Goal: Information Seeking & Learning: Find specific fact

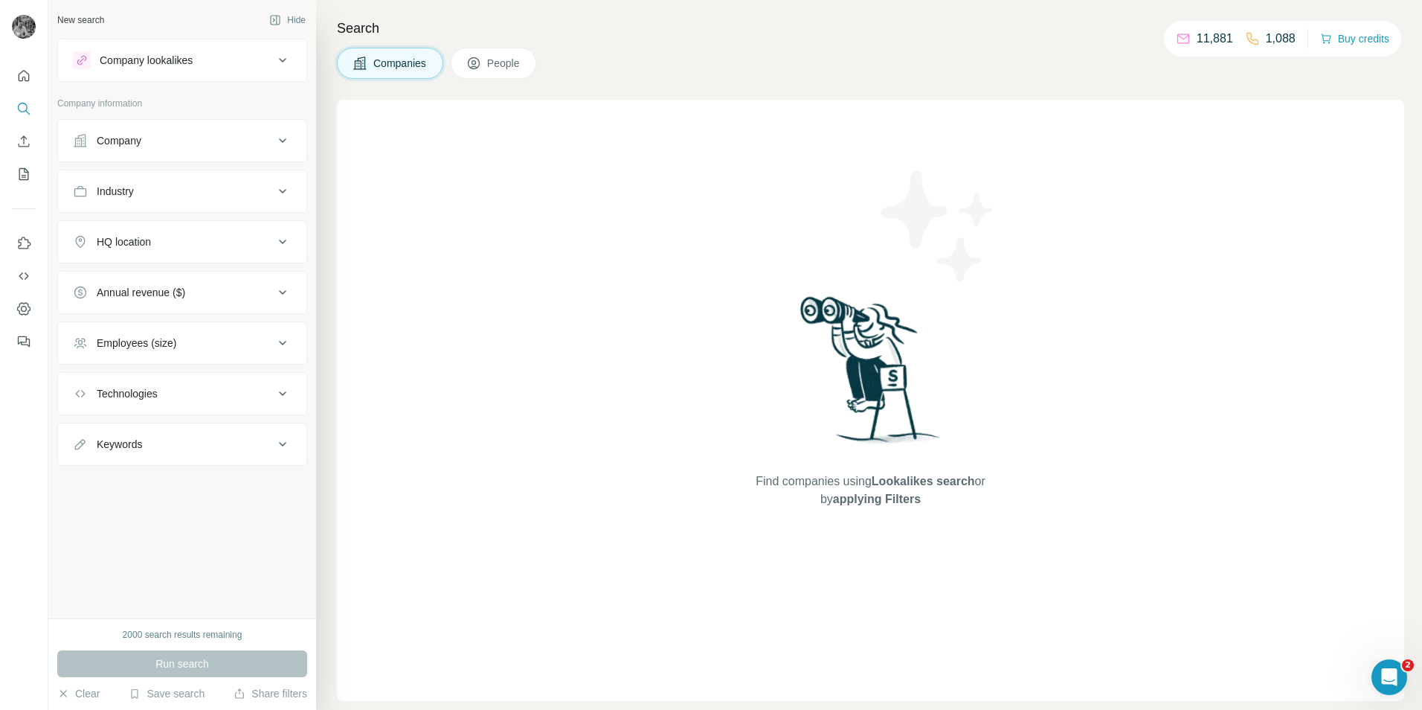
click at [266, 138] on div "Company" at bounding box center [173, 140] width 201 height 15
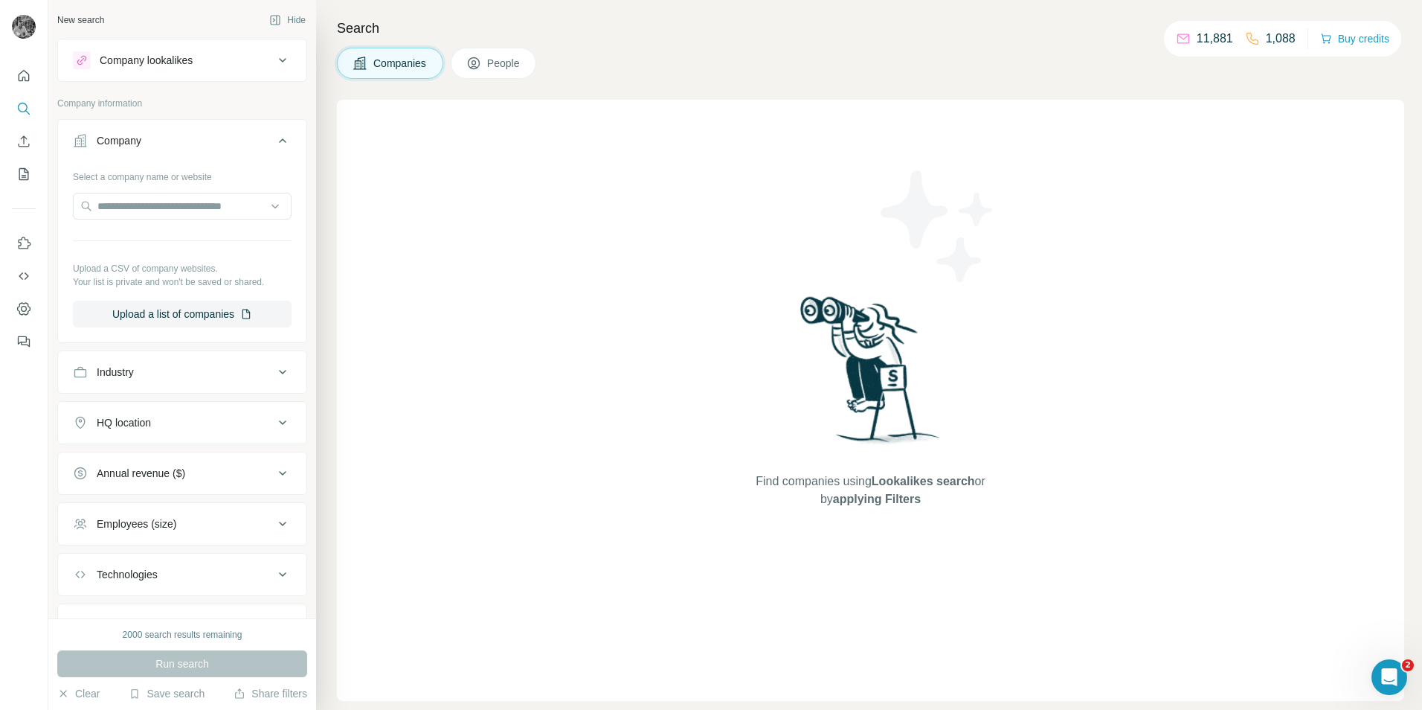
click at [274, 149] on icon at bounding box center [283, 141] width 18 height 18
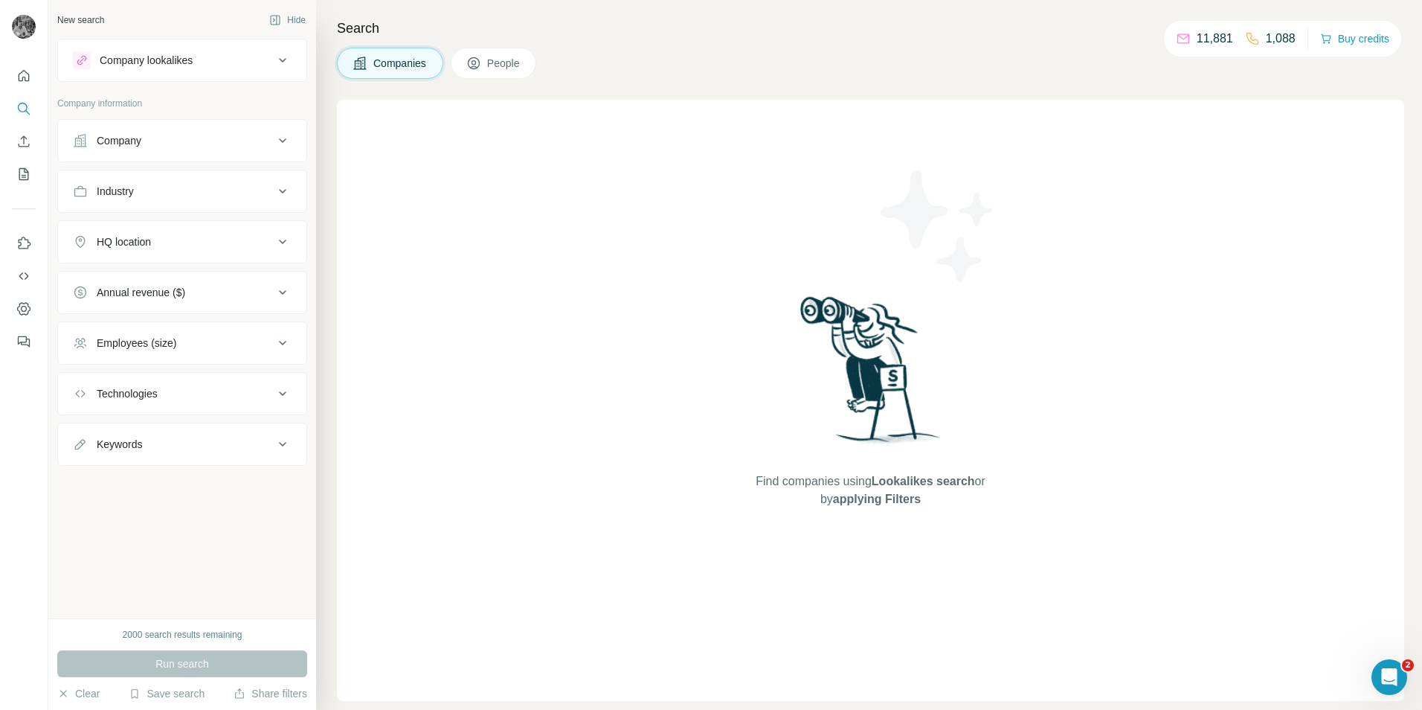
click at [166, 241] on div "HQ location" at bounding box center [173, 241] width 201 height 15
click at [170, 288] on input "text" at bounding box center [182, 279] width 219 height 27
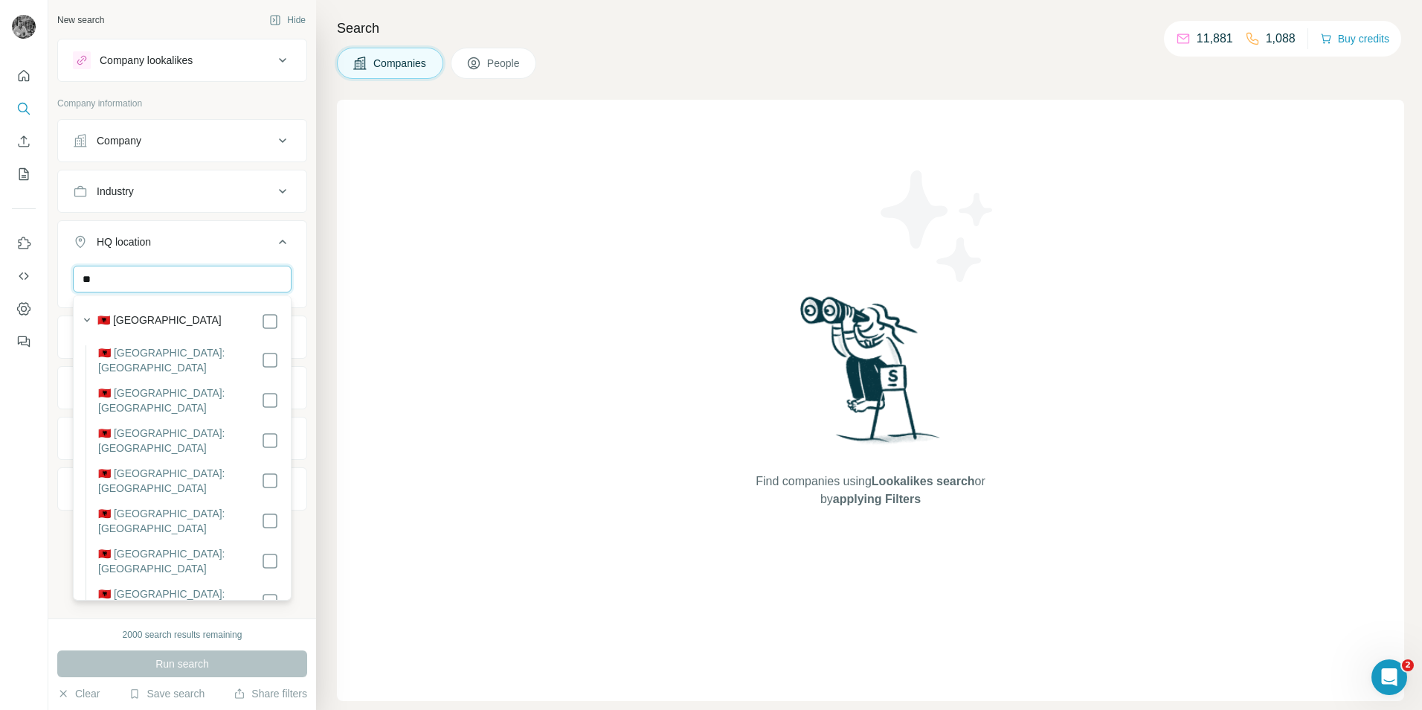
type input "*"
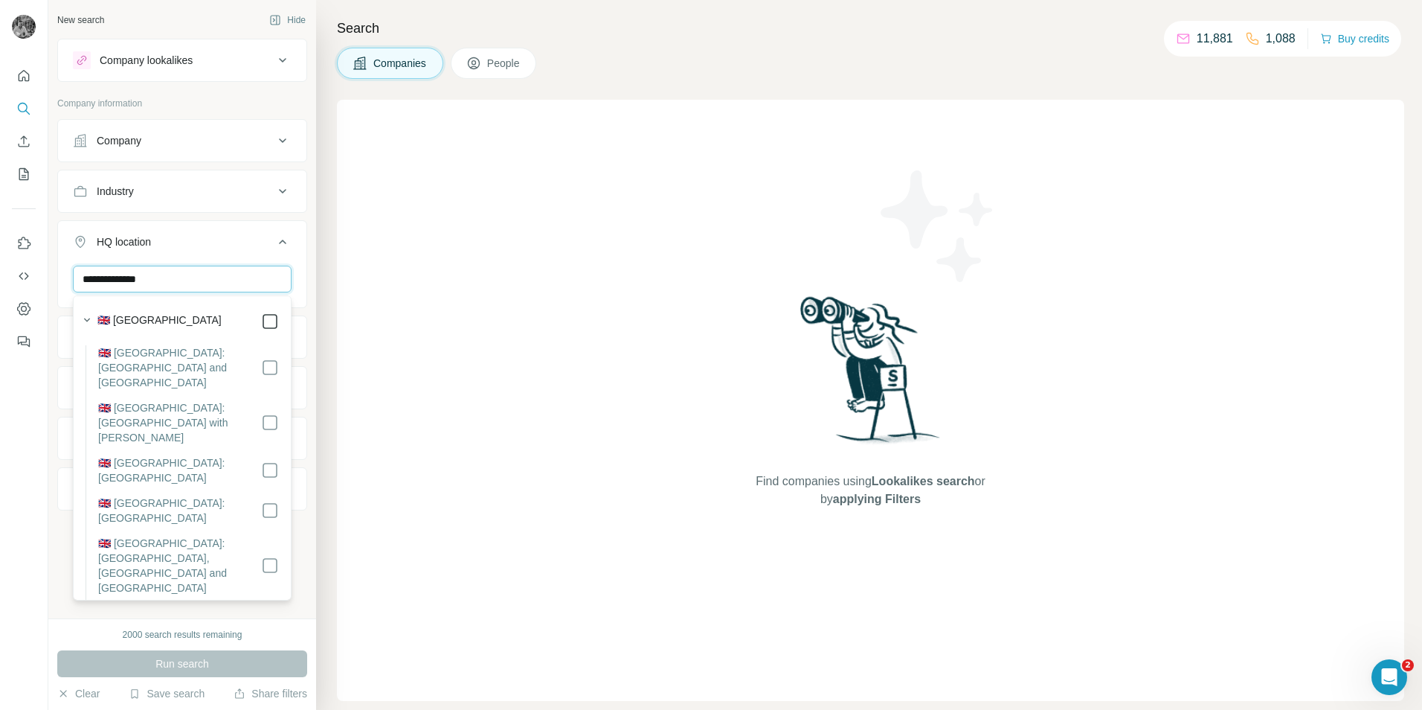
type input "**********"
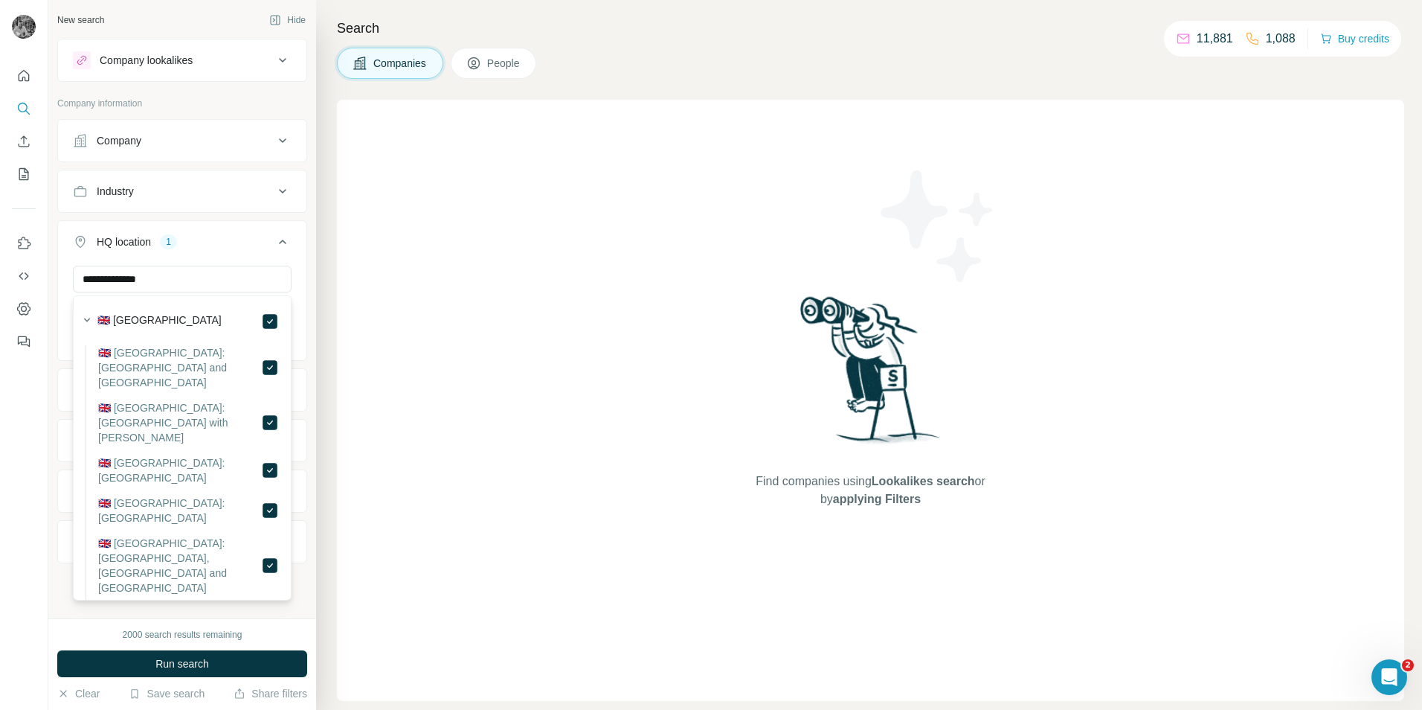
click at [286, 246] on icon at bounding box center [283, 242] width 18 height 18
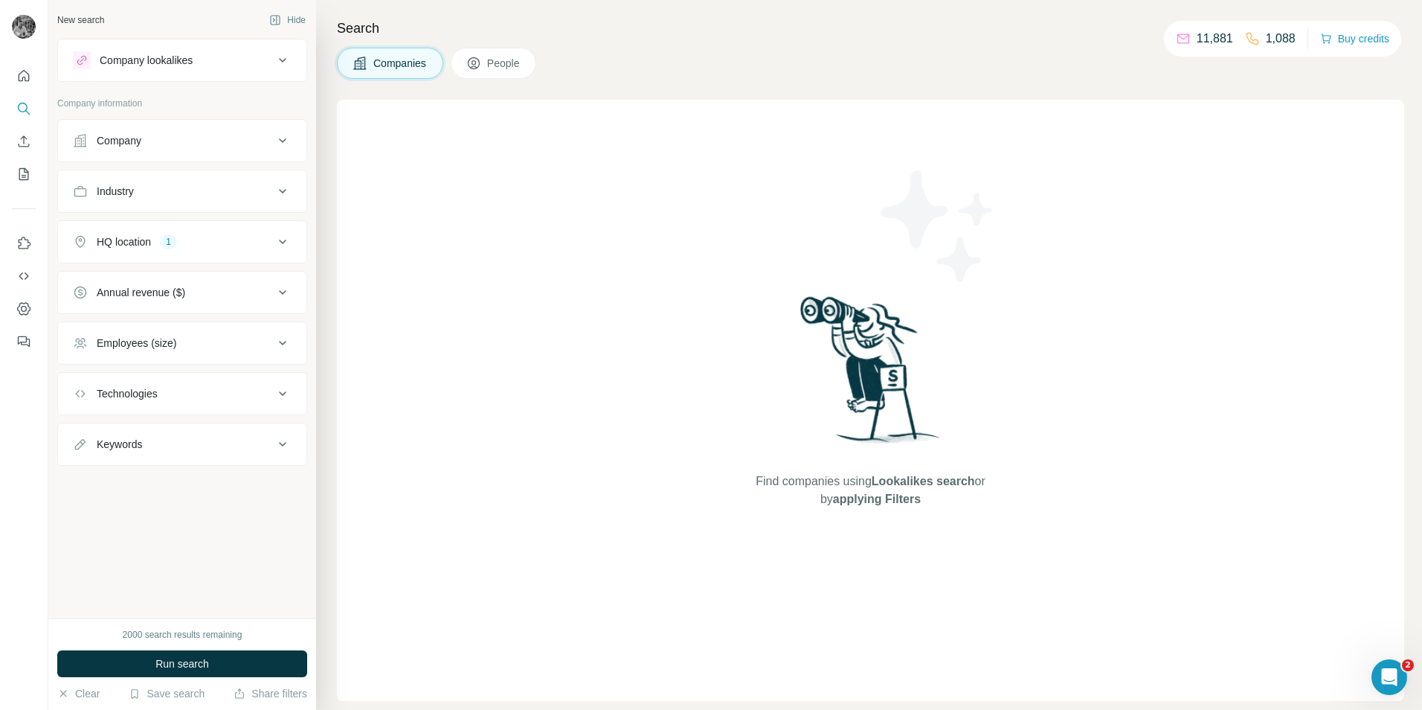
click at [255, 199] on button "Industry" at bounding box center [182, 191] width 248 height 36
click at [223, 222] on input at bounding box center [175, 228] width 184 height 16
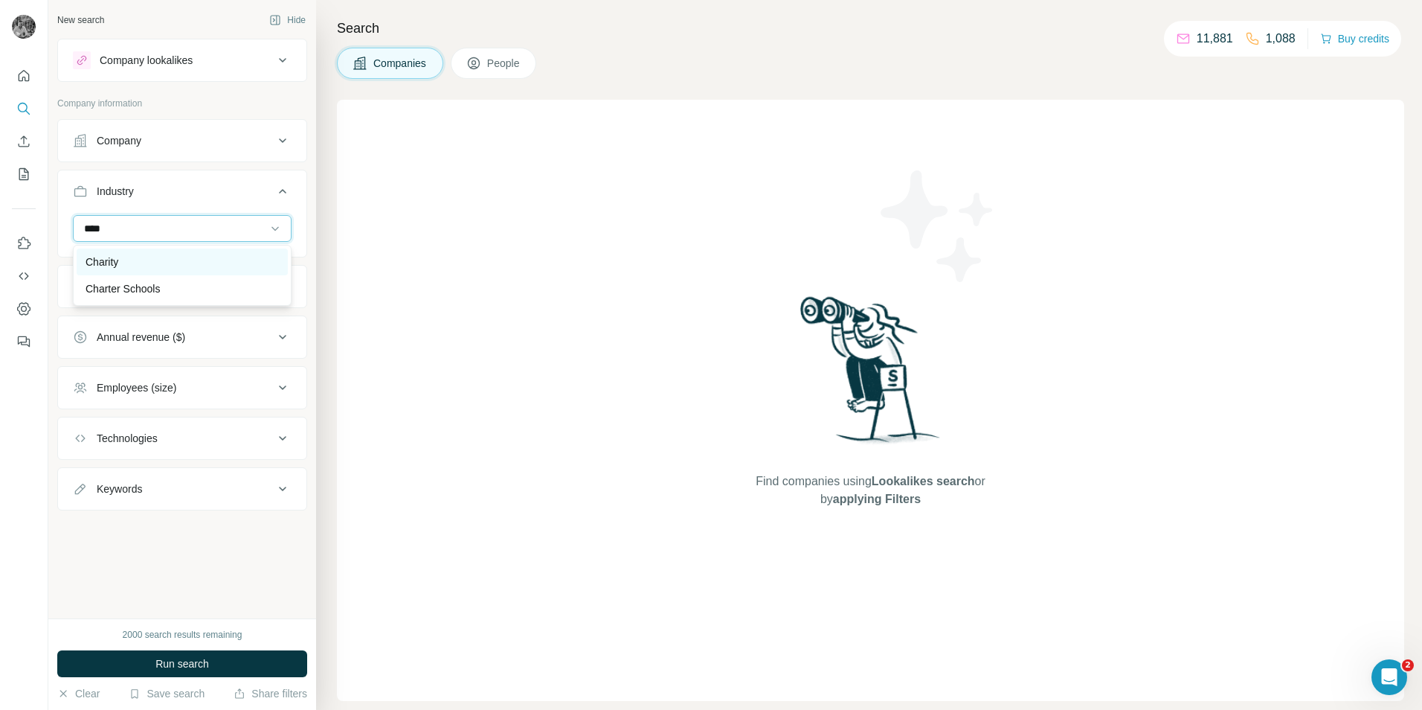
type input "****"
click at [134, 266] on div "Charity" at bounding box center [182, 261] width 193 height 15
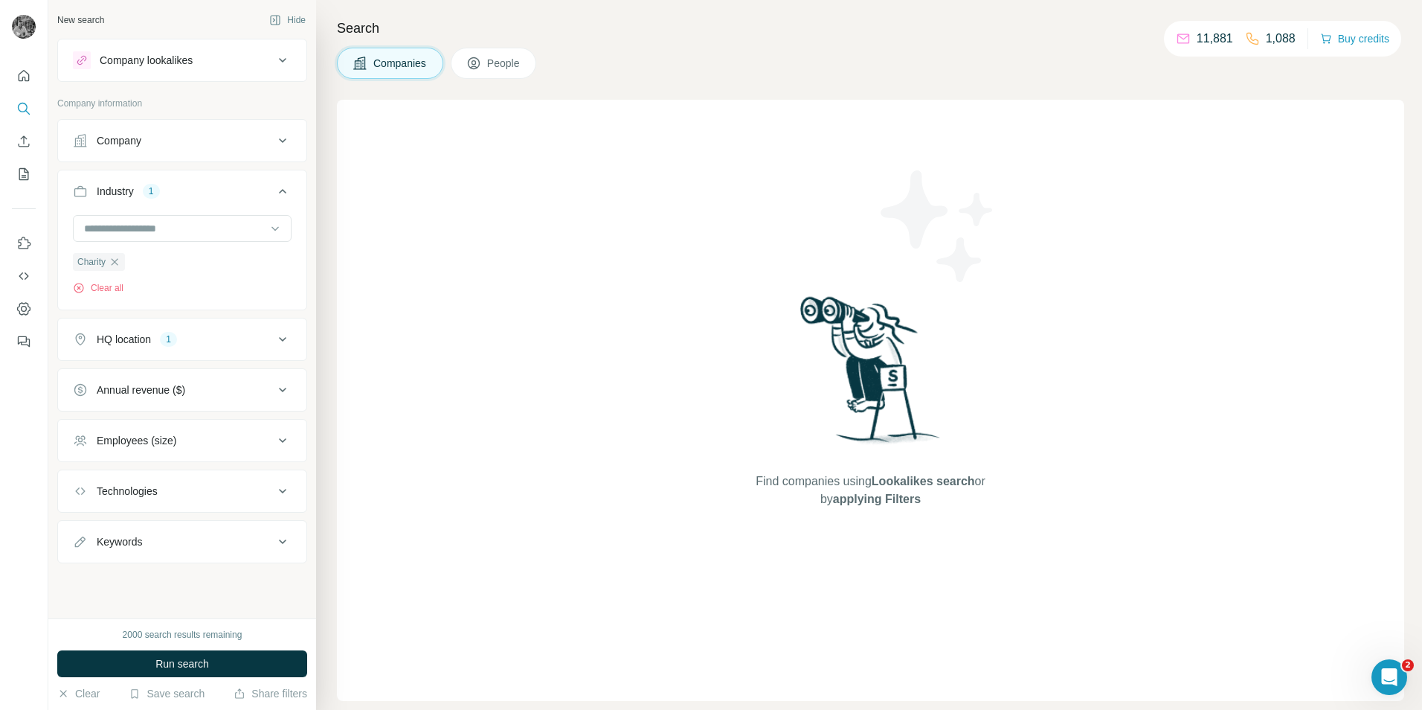
click at [244, 390] on div "Annual revenue ($)" at bounding box center [173, 389] width 201 height 15
click at [163, 398] on button "Annual revenue ($)" at bounding box center [182, 390] width 248 height 36
click at [160, 396] on div "Annual revenue ($)" at bounding box center [141, 389] width 89 height 15
click at [168, 555] on button "Keywords" at bounding box center [182, 542] width 248 height 36
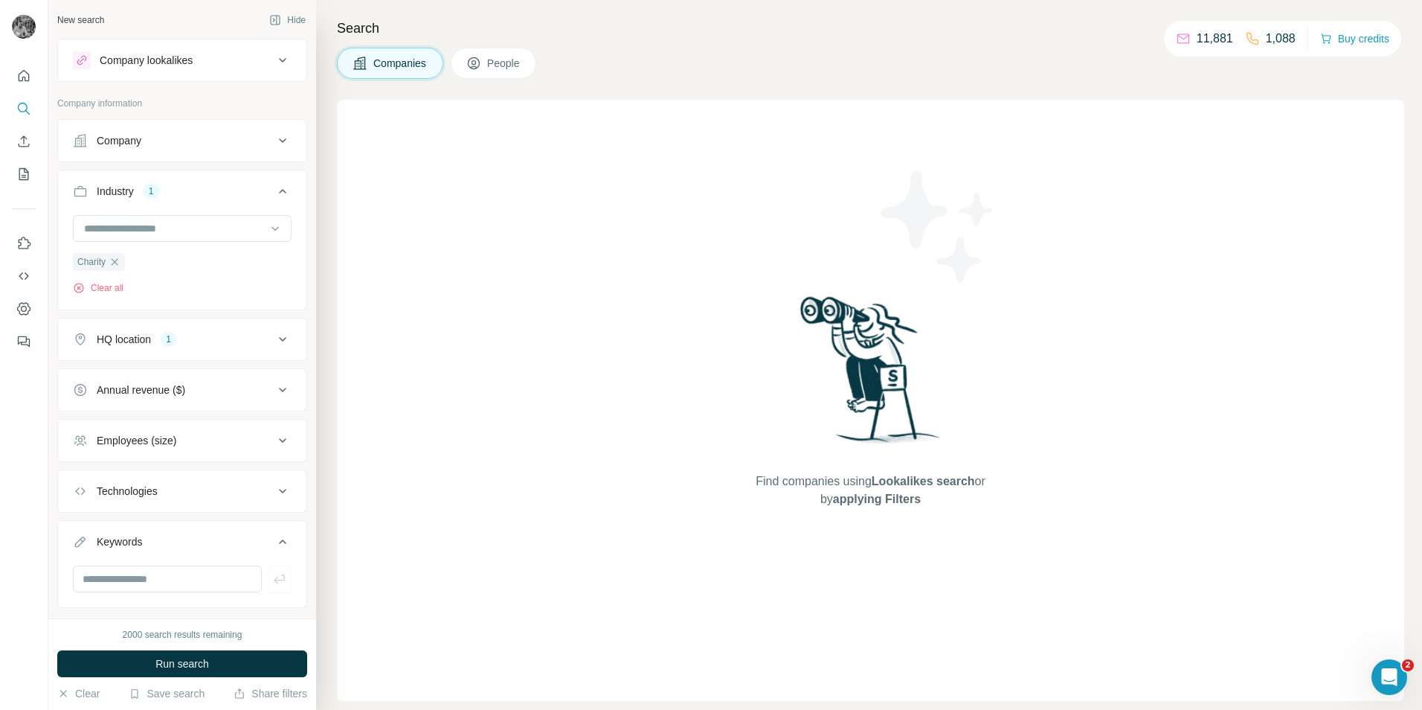
scroll to position [32, 0]
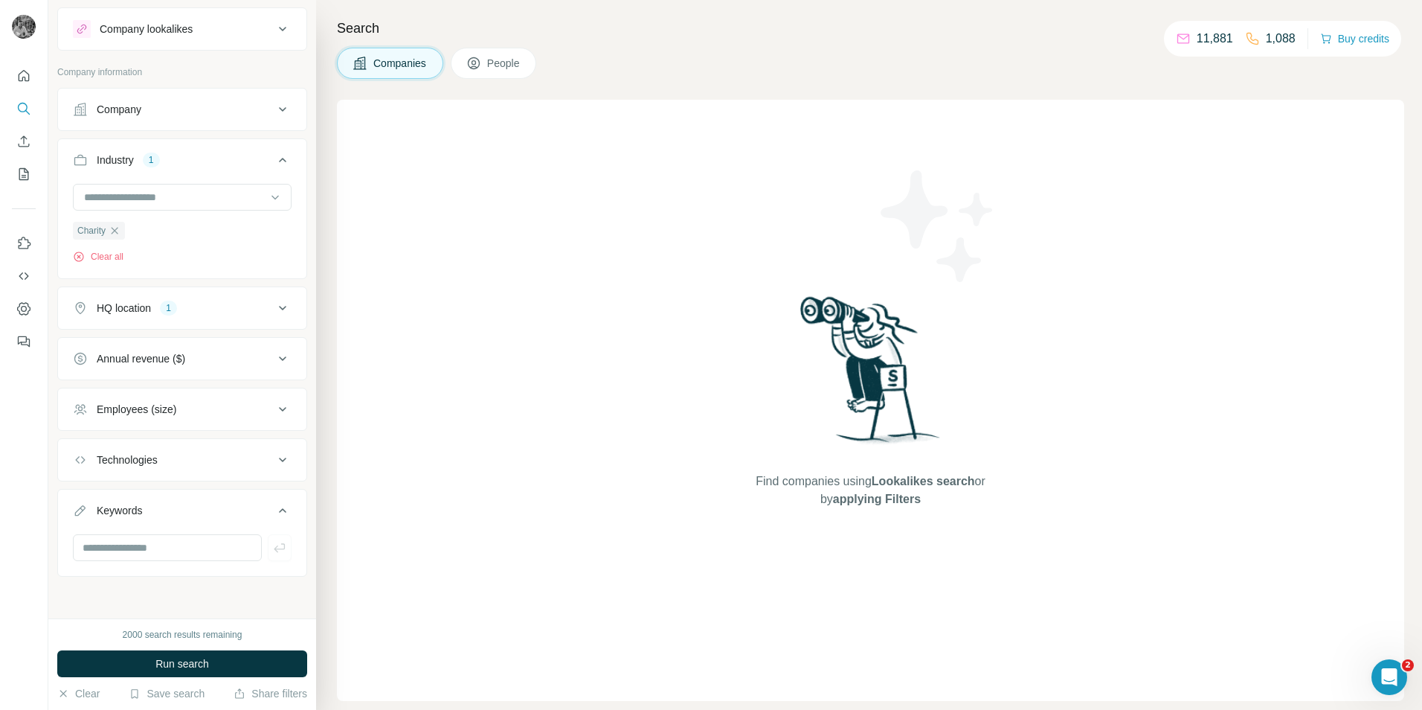
click at [259, 460] on div "Technologies" at bounding box center [173, 459] width 201 height 15
click at [1385, 667] on icon "Open Intercom Messenger" at bounding box center [1388, 675] width 25 height 25
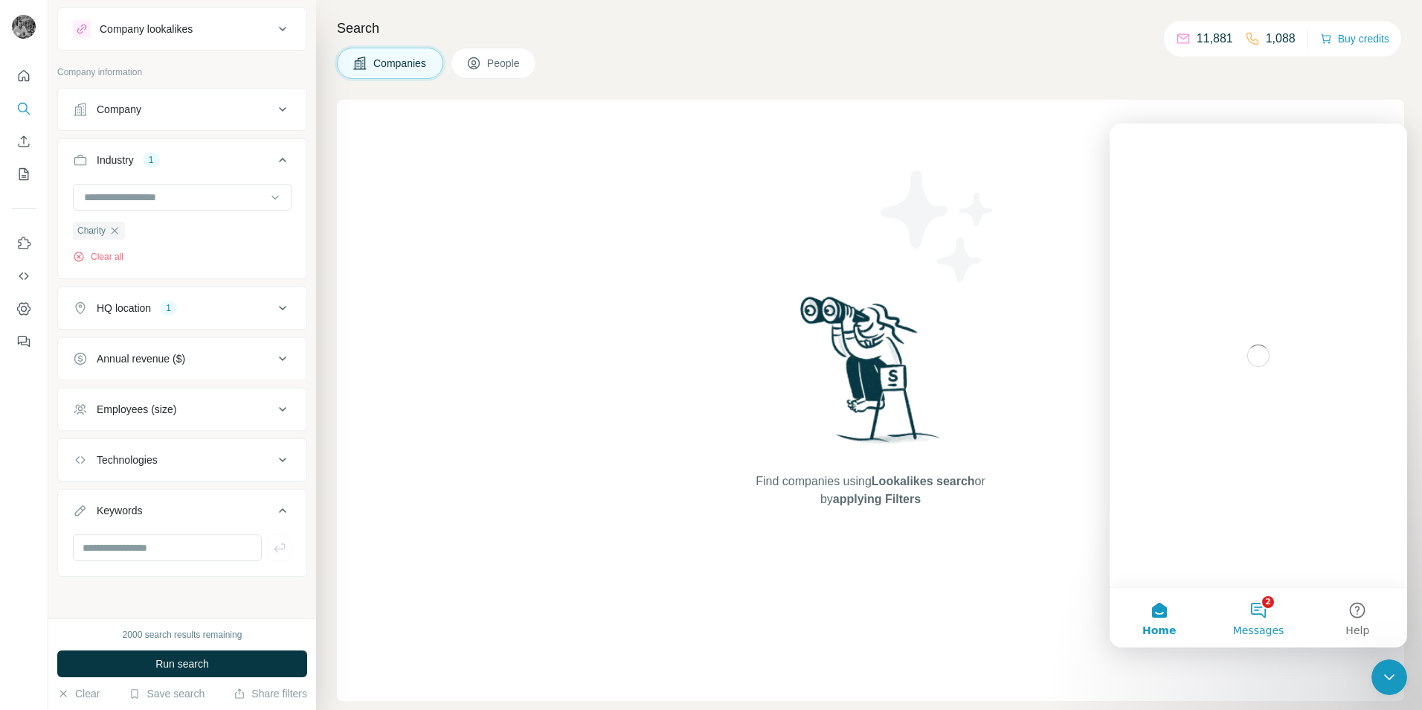
scroll to position [0, 0]
click at [1257, 603] on button "2 Messages" at bounding box center [1258, 618] width 99 height 60
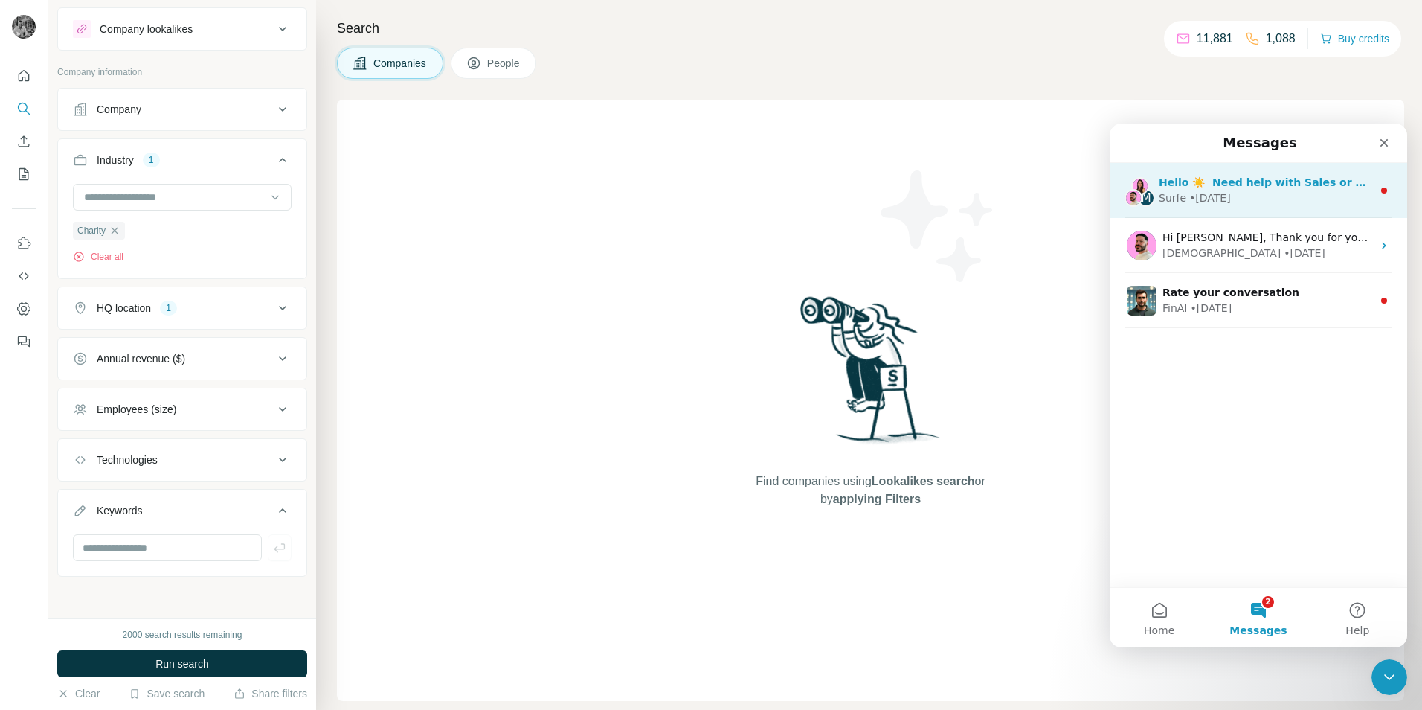
click at [1225, 193] on div "Surfe • [DATE]" at bounding box center [1266, 198] width 214 height 16
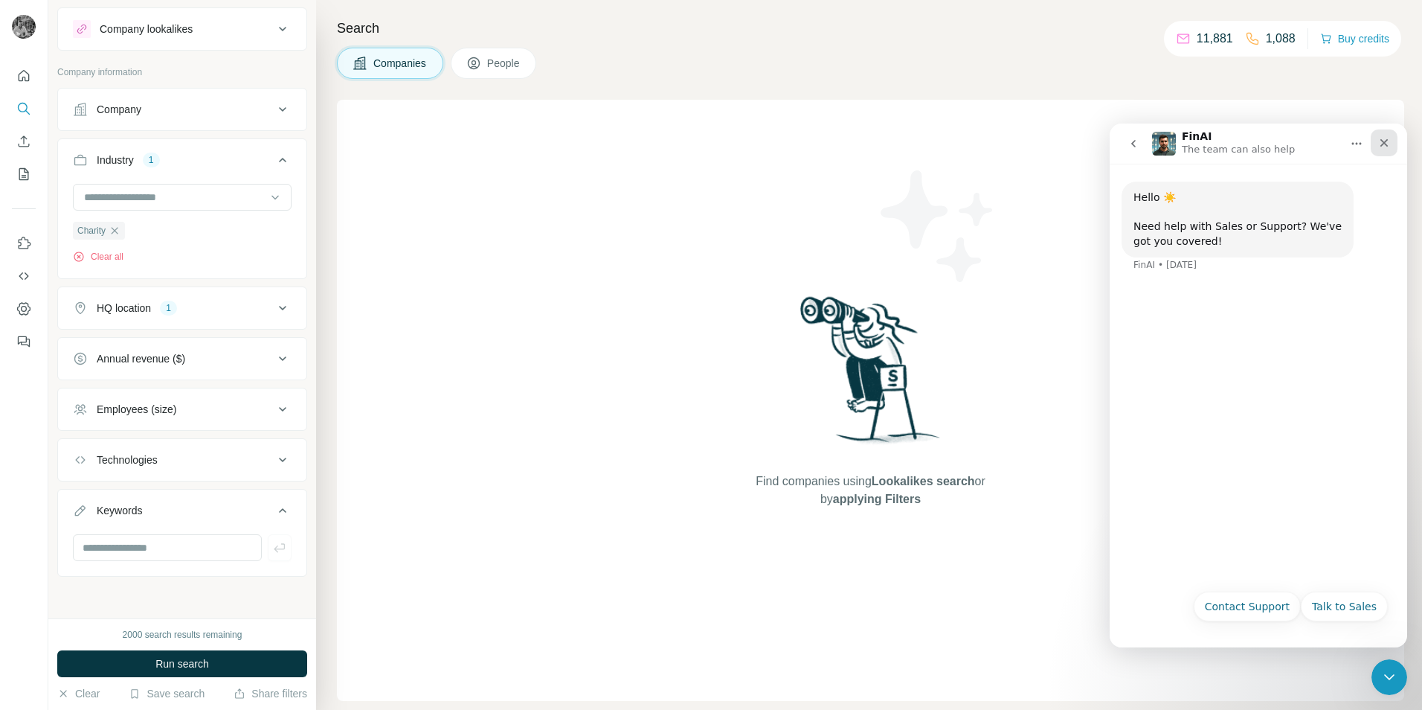
click at [1384, 144] on icon "Close" at bounding box center [1385, 143] width 8 height 8
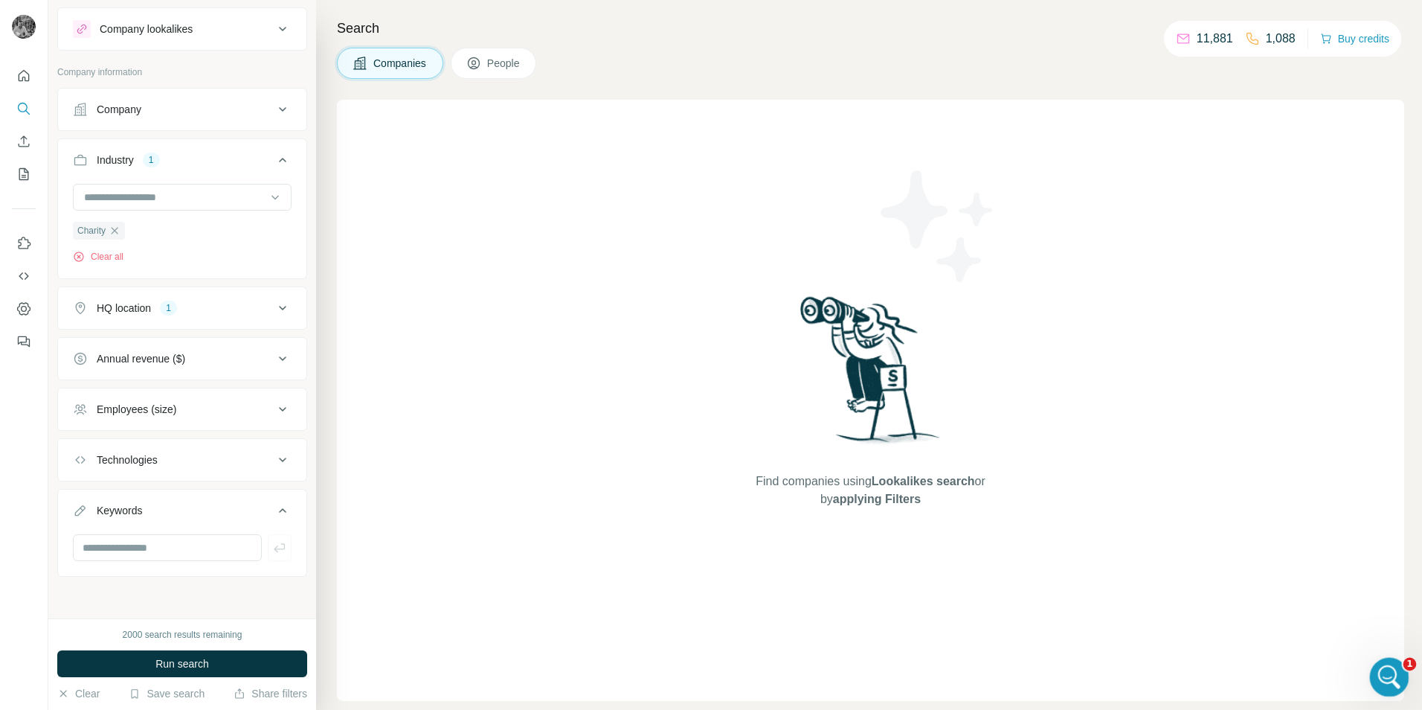
click at [1388, 665] on icon "Open Intercom Messenger" at bounding box center [1388, 675] width 25 height 25
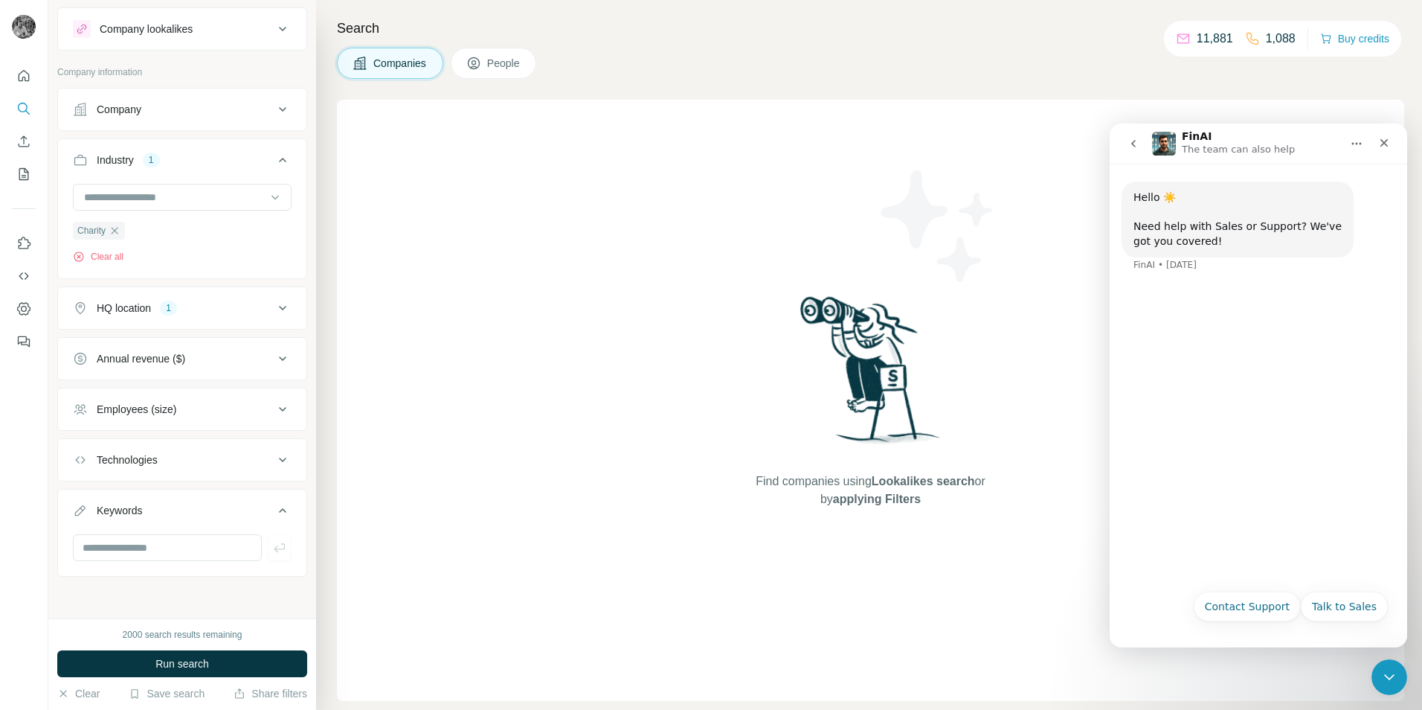
click at [1135, 144] on icon "go back" at bounding box center [1134, 144] width 12 height 12
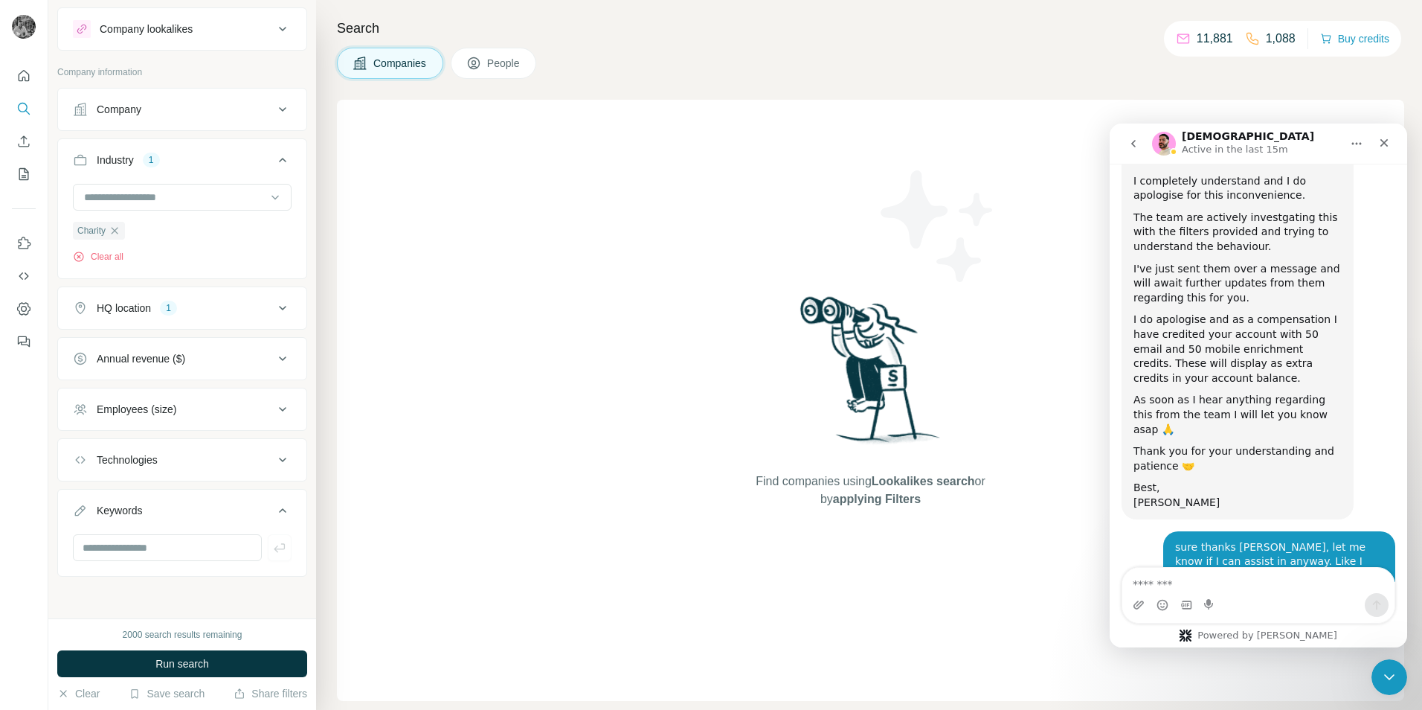
scroll to position [4689, 0]
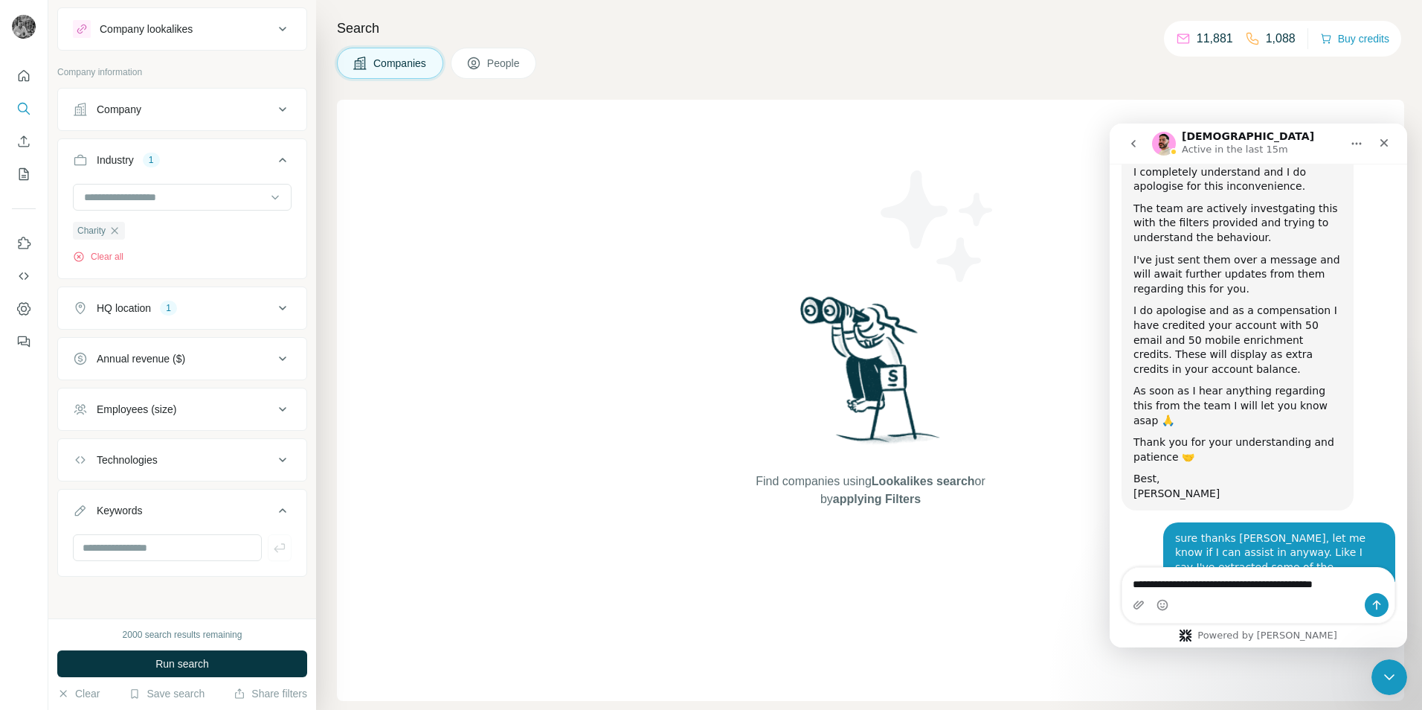
type textarea "**********"
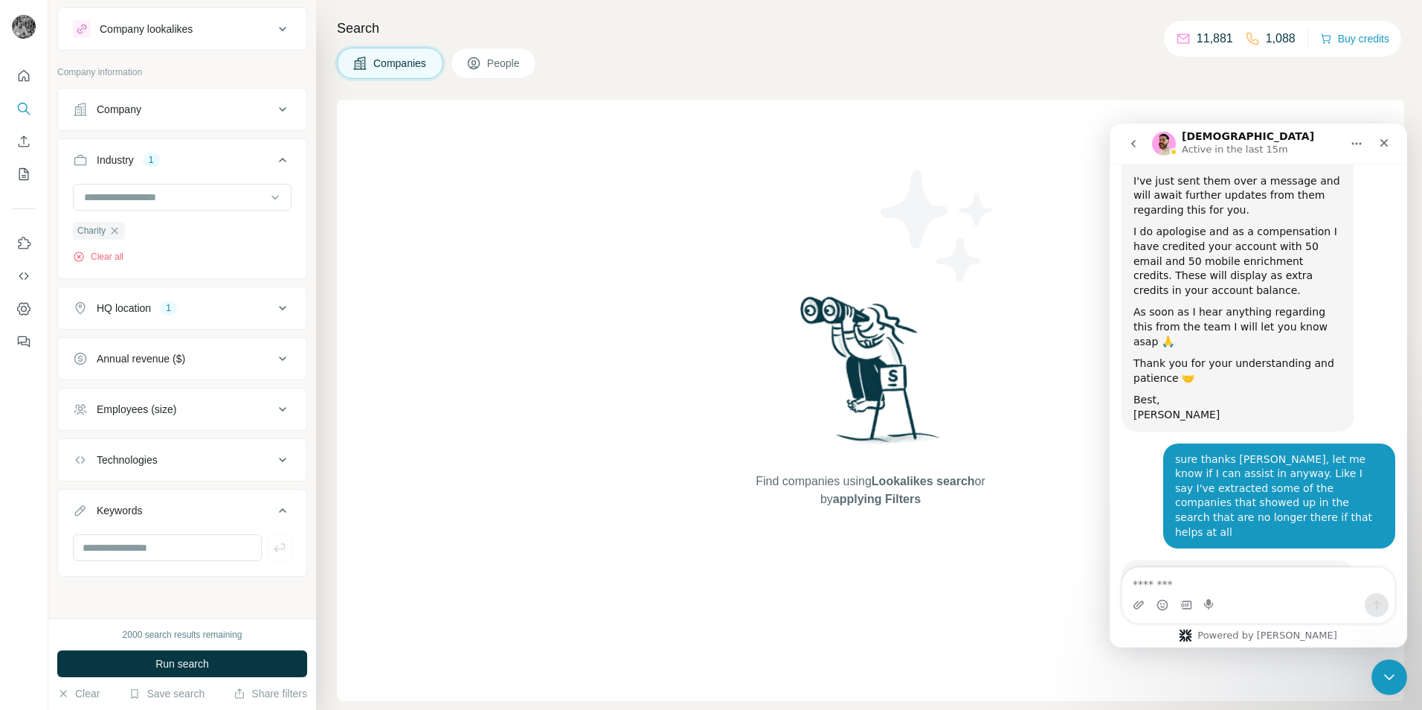
click at [275, 408] on icon at bounding box center [283, 409] width 18 height 18
click at [274, 359] on icon at bounding box center [283, 359] width 18 height 18
click at [274, 359] on icon at bounding box center [283, 358] width 18 height 18
click at [275, 312] on icon at bounding box center [283, 308] width 18 height 18
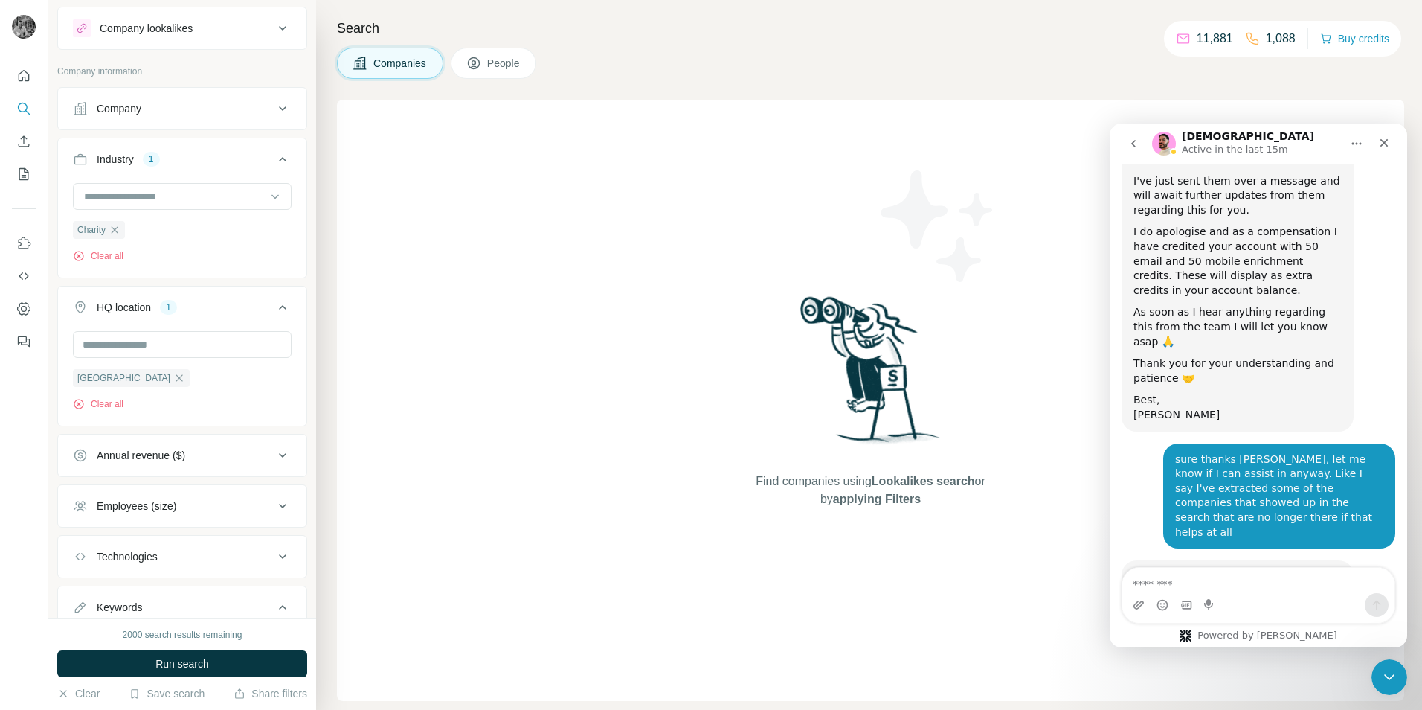
click at [275, 312] on icon at bounding box center [283, 307] width 18 height 18
click at [275, 312] on icon at bounding box center [283, 308] width 18 height 18
click at [277, 112] on icon at bounding box center [283, 109] width 18 height 18
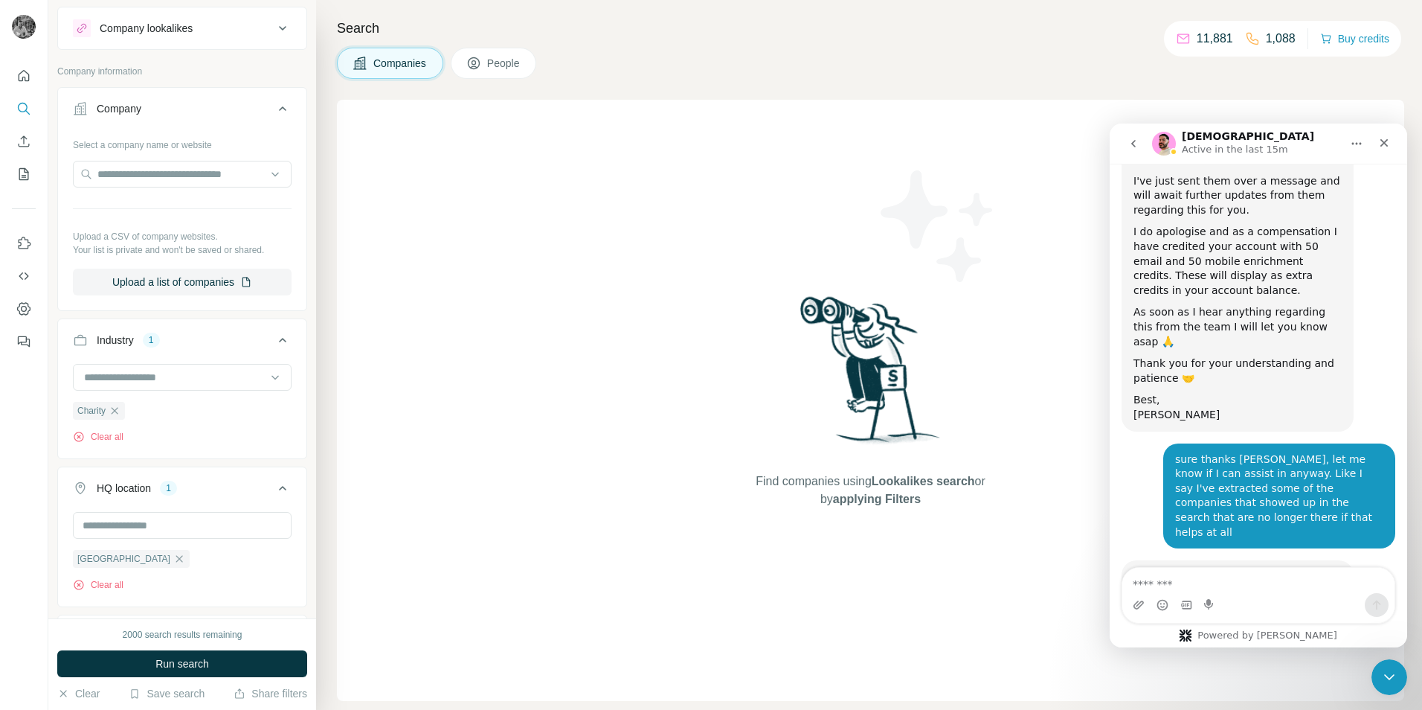
click at [277, 112] on icon at bounding box center [283, 109] width 18 height 18
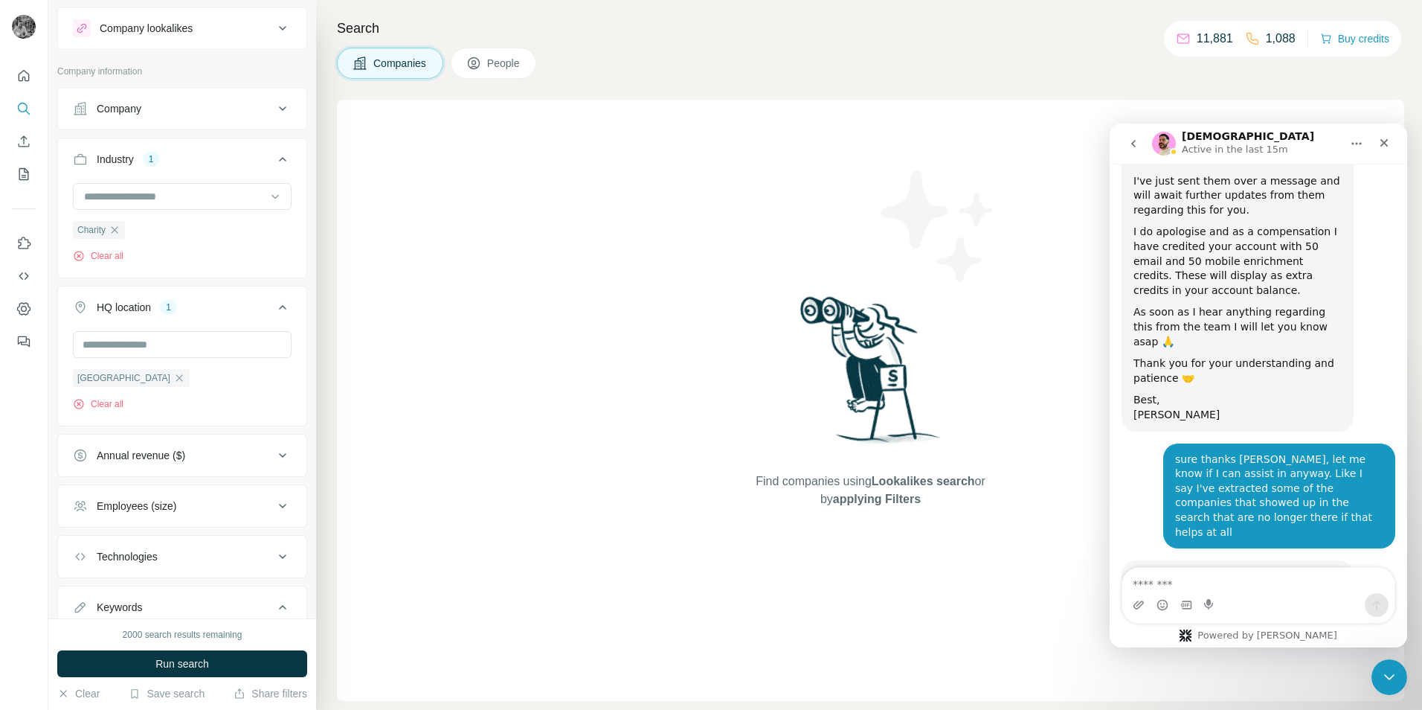
click at [274, 161] on icon at bounding box center [283, 159] width 18 height 18
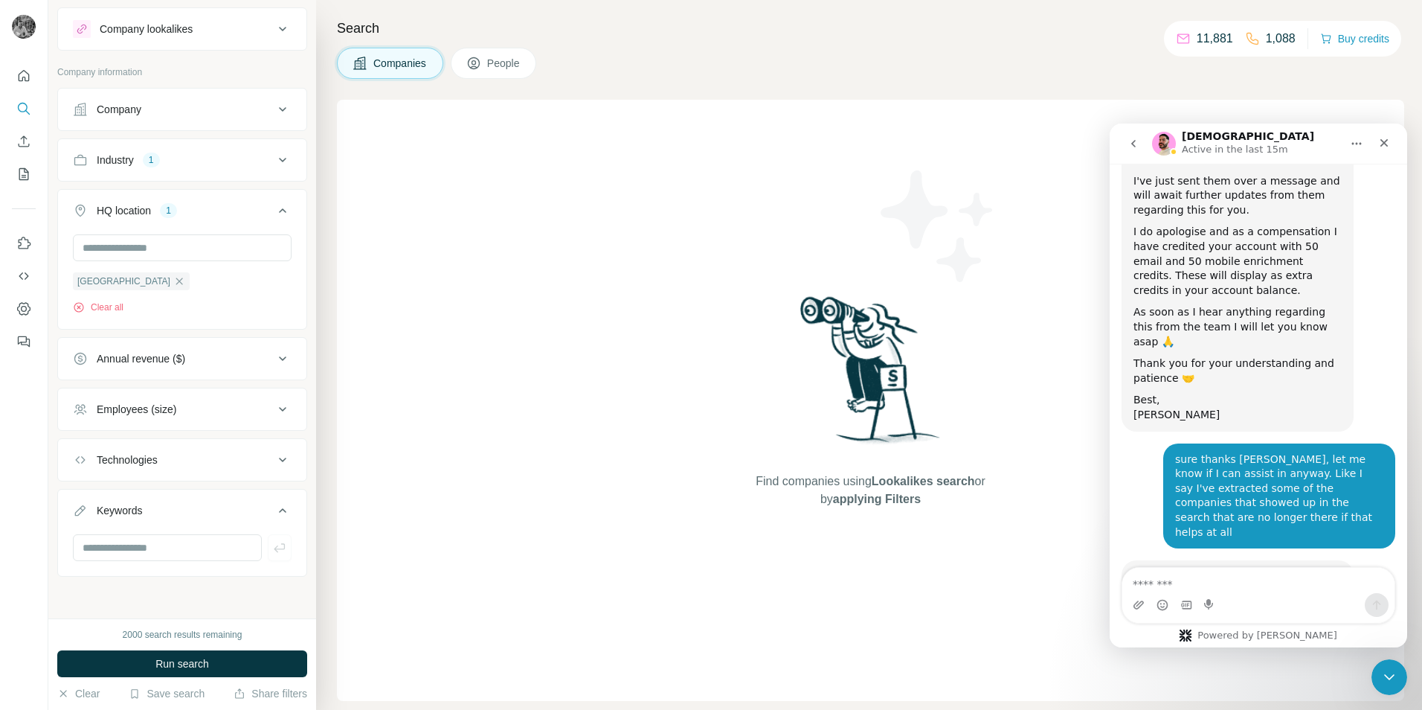
click at [274, 161] on icon at bounding box center [283, 160] width 18 height 18
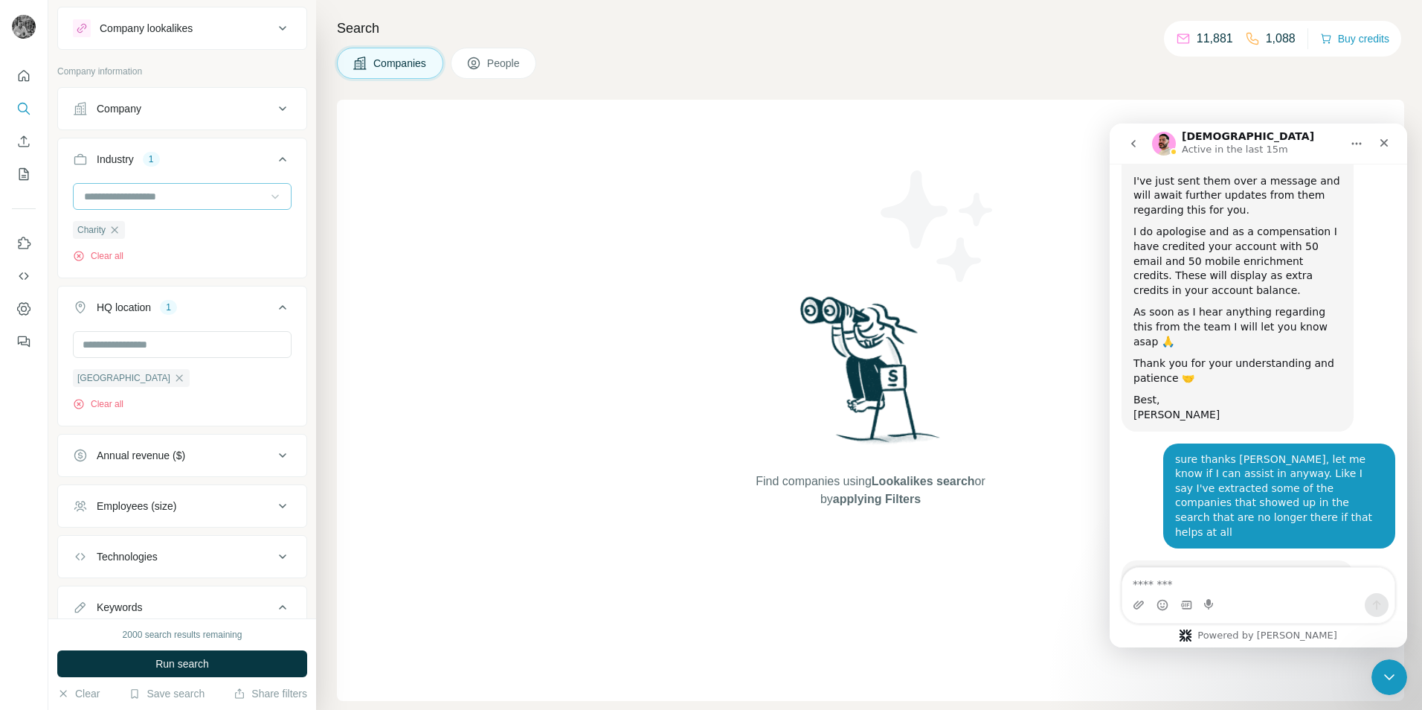
click at [268, 196] on icon at bounding box center [275, 196] width 15 height 15
click at [568, 215] on div "Find companies using Lookalikes search or by applying Filters" at bounding box center [871, 400] width 1068 height 601
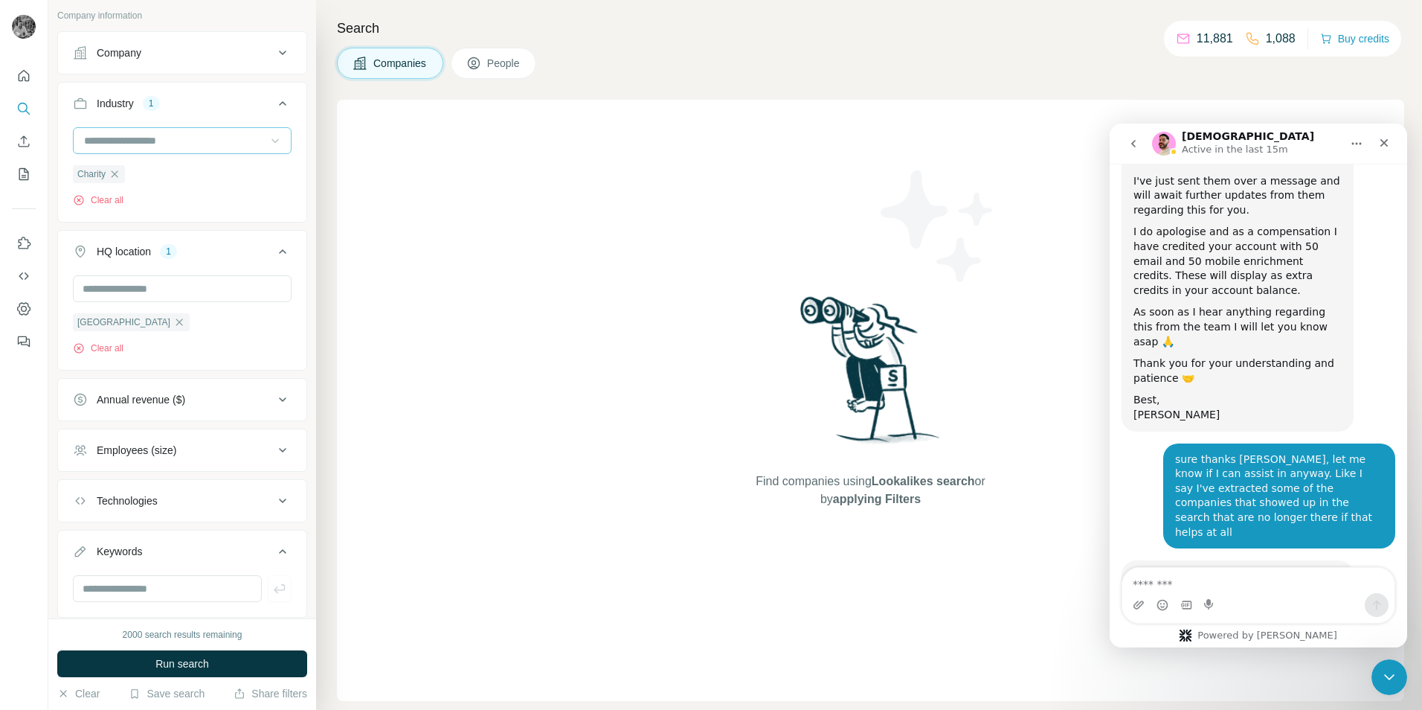
scroll to position [130, 0]
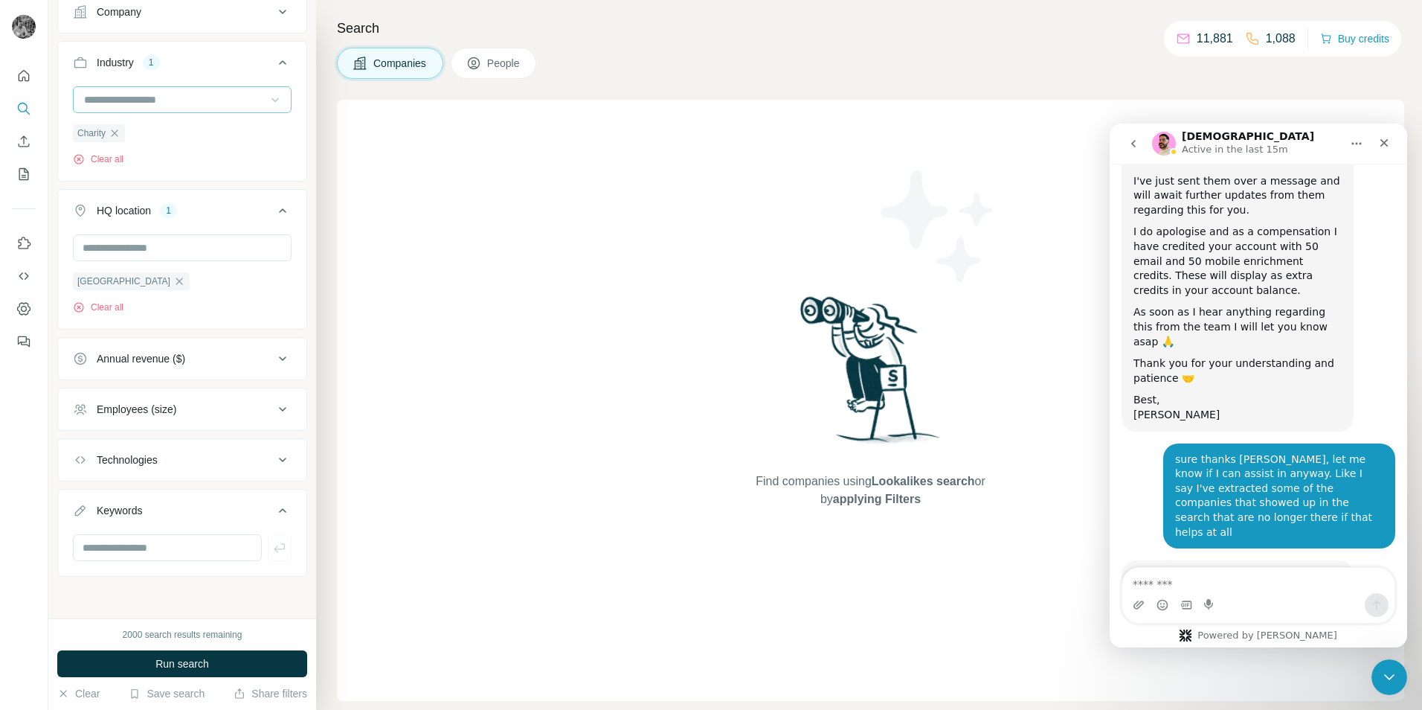
click at [185, 356] on div "Annual revenue ($)" at bounding box center [141, 358] width 89 height 15
click at [247, 359] on div "Annual revenue ($)" at bounding box center [173, 357] width 201 height 15
click at [196, 398] on button "Employees (size)" at bounding box center [182, 409] width 248 height 36
click at [189, 405] on div "Employees (size)" at bounding box center [173, 407] width 201 height 15
click at [190, 454] on div "Technologies" at bounding box center [173, 459] width 201 height 15
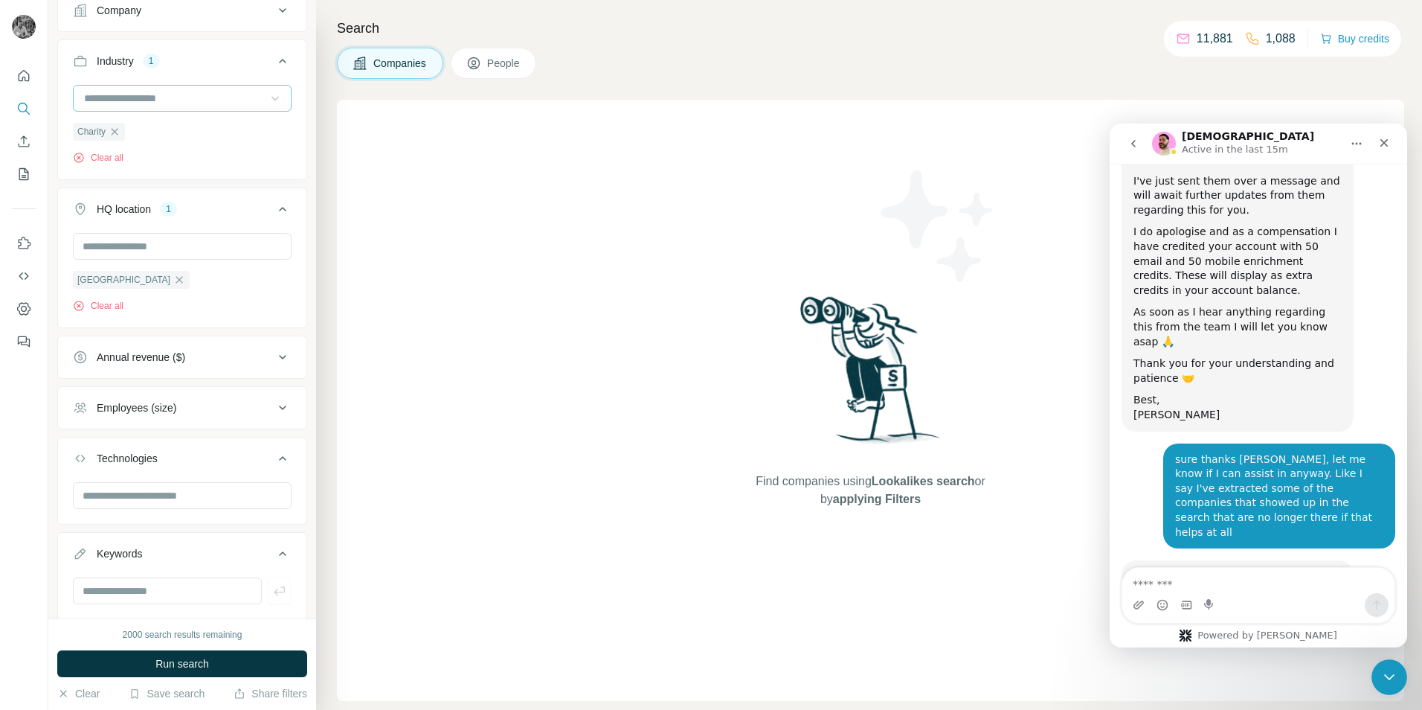
click at [226, 450] on button "Technologies" at bounding box center [182, 461] width 248 height 42
click at [258, 403] on div "Employees (size)" at bounding box center [173, 409] width 201 height 15
drag, startPoint x: 258, startPoint y: 403, endPoint x: 121, endPoint y: 397, distance: 137.1
click at [214, 407] on div "Employees (size)" at bounding box center [173, 407] width 201 height 15
click at [153, 361] on div "Annual revenue ($)" at bounding box center [141, 358] width 89 height 15
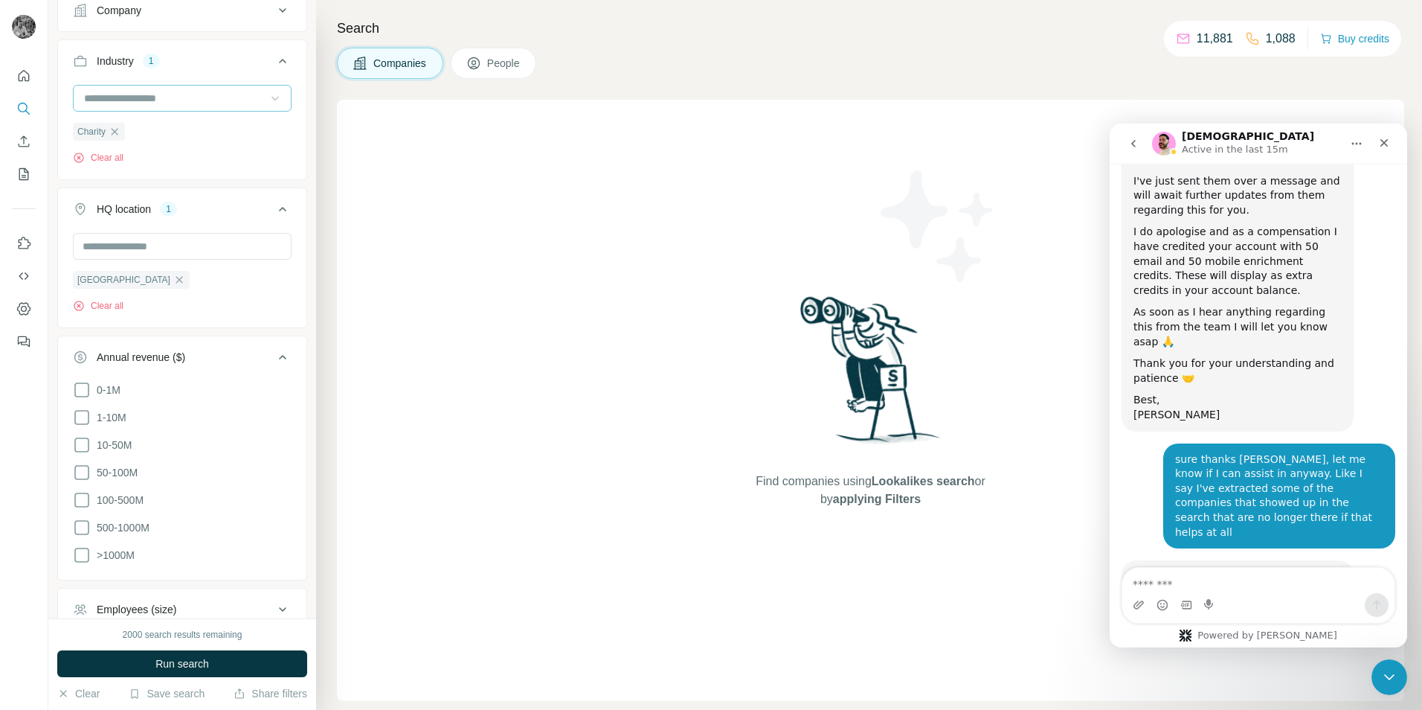
click at [129, 348] on button "Annual revenue ($)" at bounding box center [182, 360] width 248 height 42
click at [128, 405] on div "Employees (size)" at bounding box center [137, 409] width 80 height 15
click at [91, 523] on span "51-200" at bounding box center [110, 523] width 39 height 15
click at [142, 657] on button "Run search" at bounding box center [182, 663] width 250 height 27
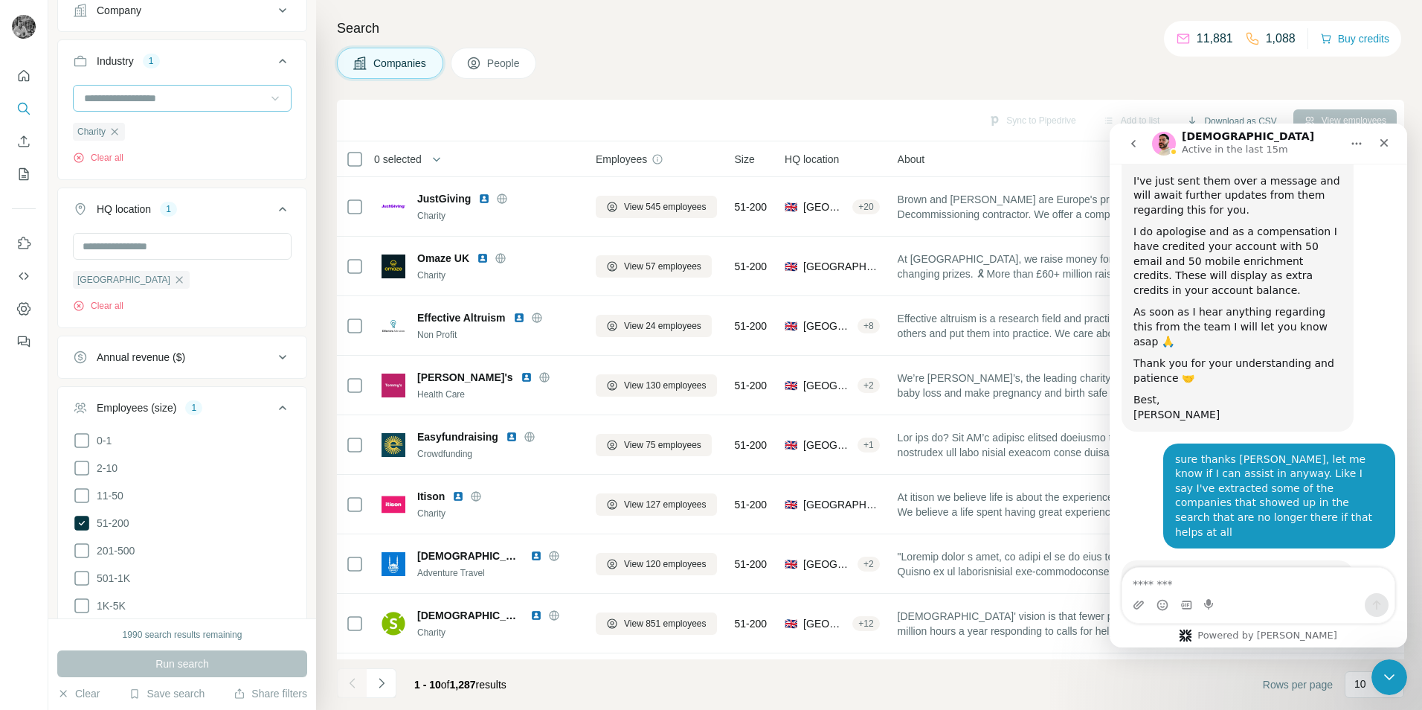
click at [1337, 150] on div "[DEMOGRAPHIC_DATA] Active in the last 15m" at bounding box center [1246, 144] width 189 height 26
click at [1394, 147] on div "Close" at bounding box center [1384, 142] width 27 height 27
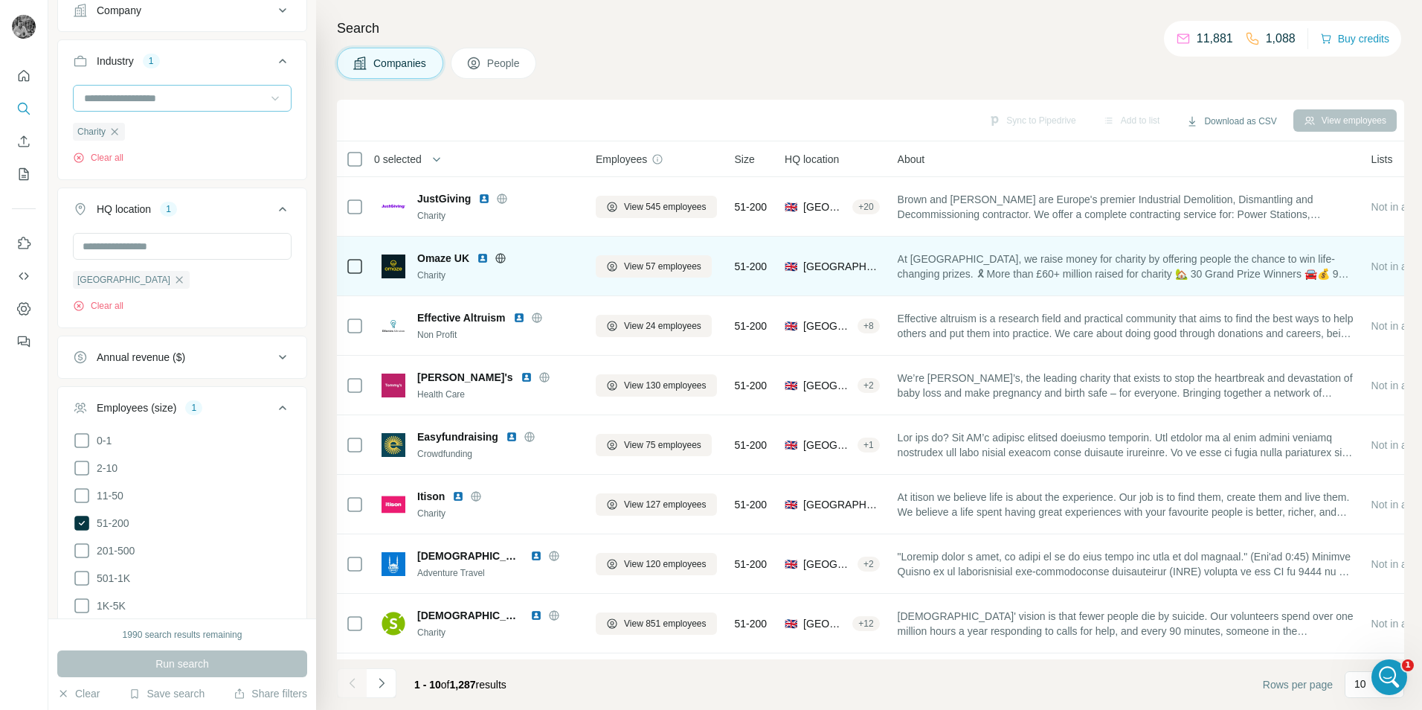
click at [483, 257] on img at bounding box center [483, 258] width 12 height 12
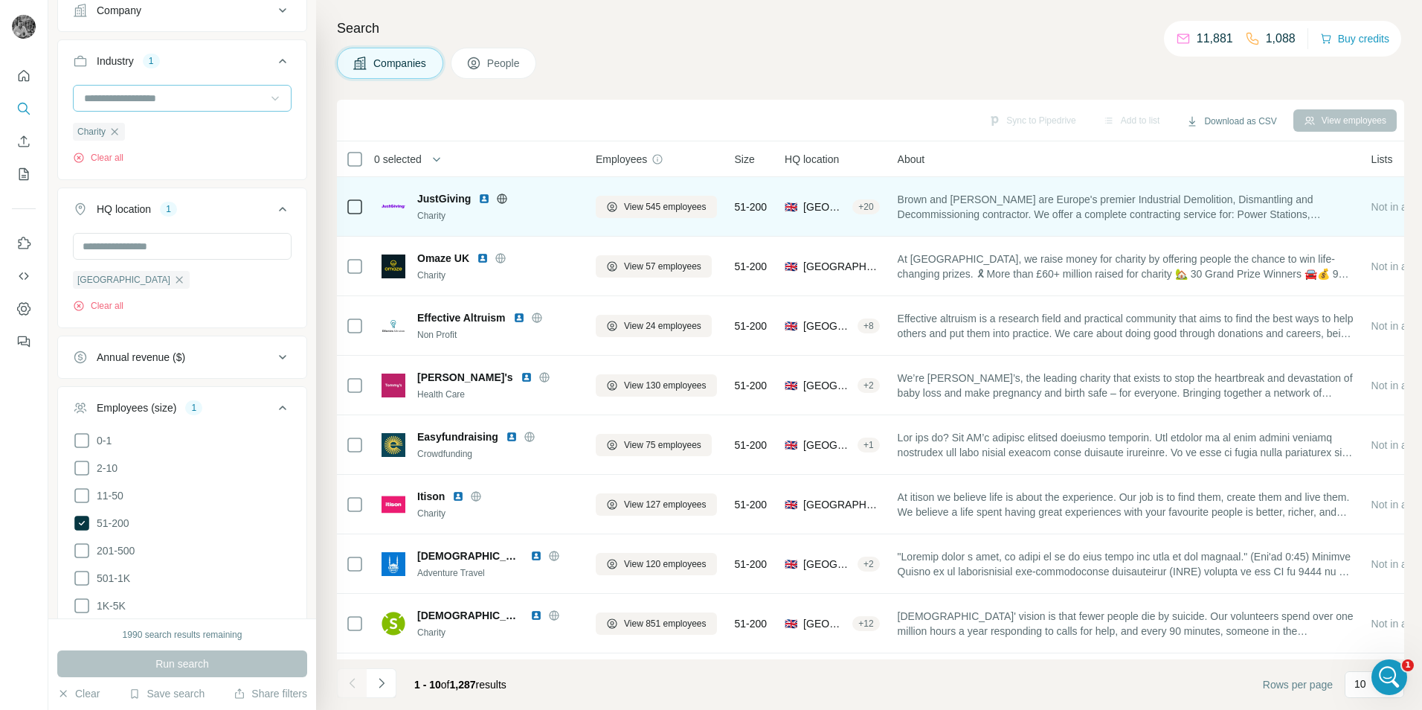
click at [489, 203] on img at bounding box center [484, 199] width 12 height 12
drag, startPoint x: 417, startPoint y: 194, endPoint x: 469, endPoint y: 199, distance: 52.3
click at [469, 199] on span "JustGiving" at bounding box center [444, 198] width 54 height 15
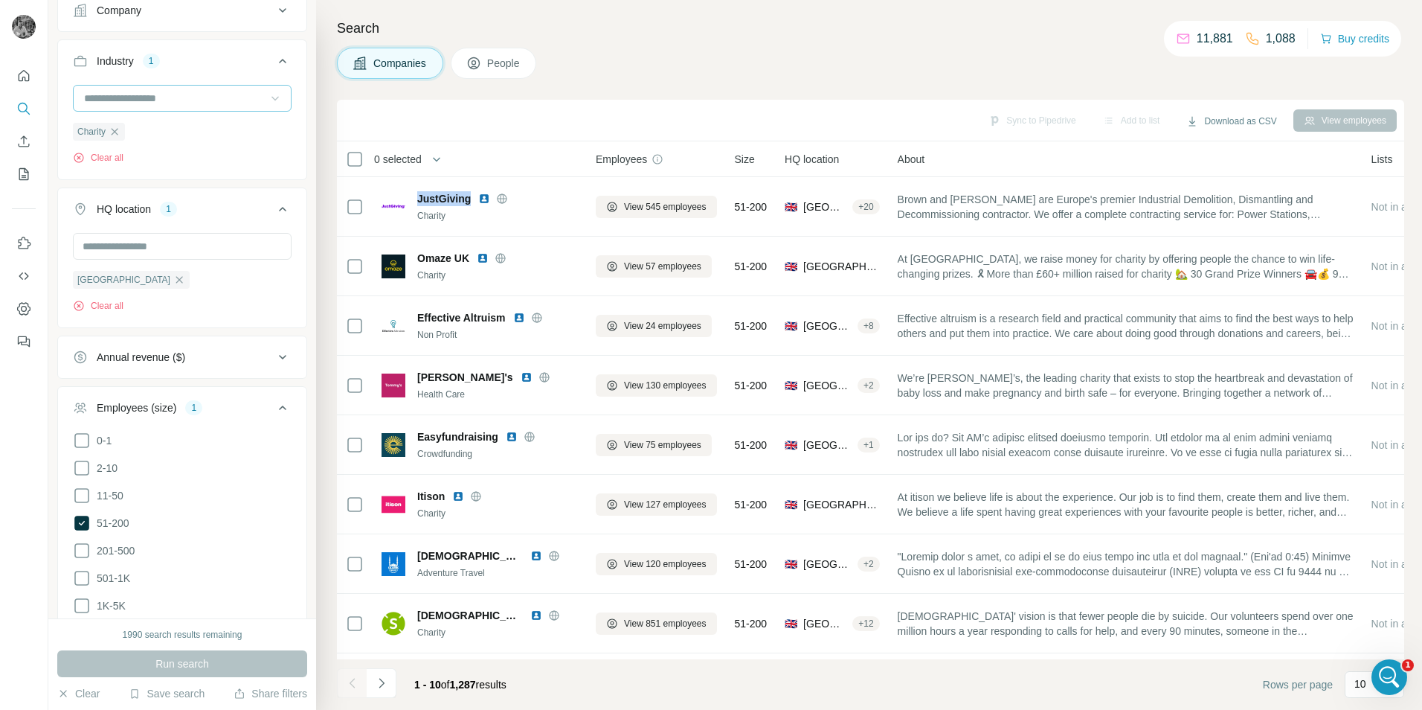
copy span "JustGiving"
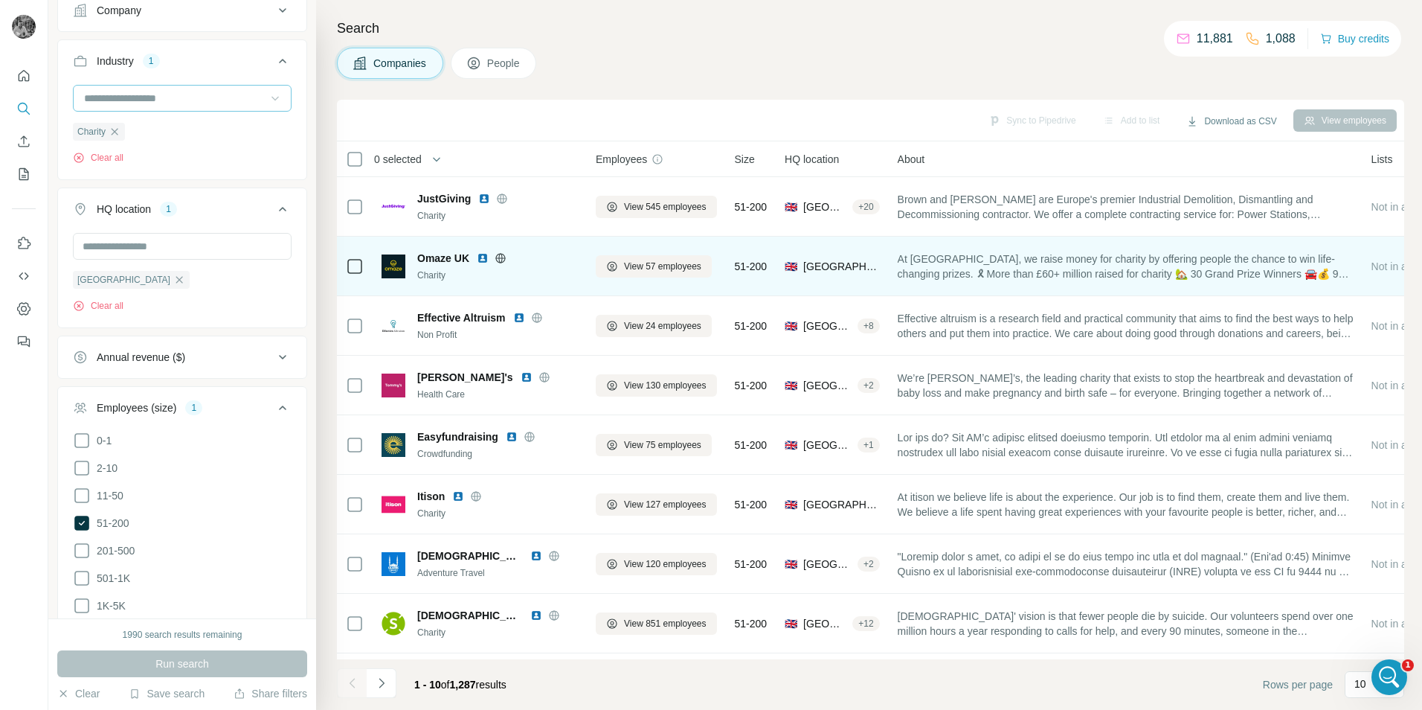
click at [563, 284] on div "Omaze UK Charity" at bounding box center [480, 266] width 196 height 41
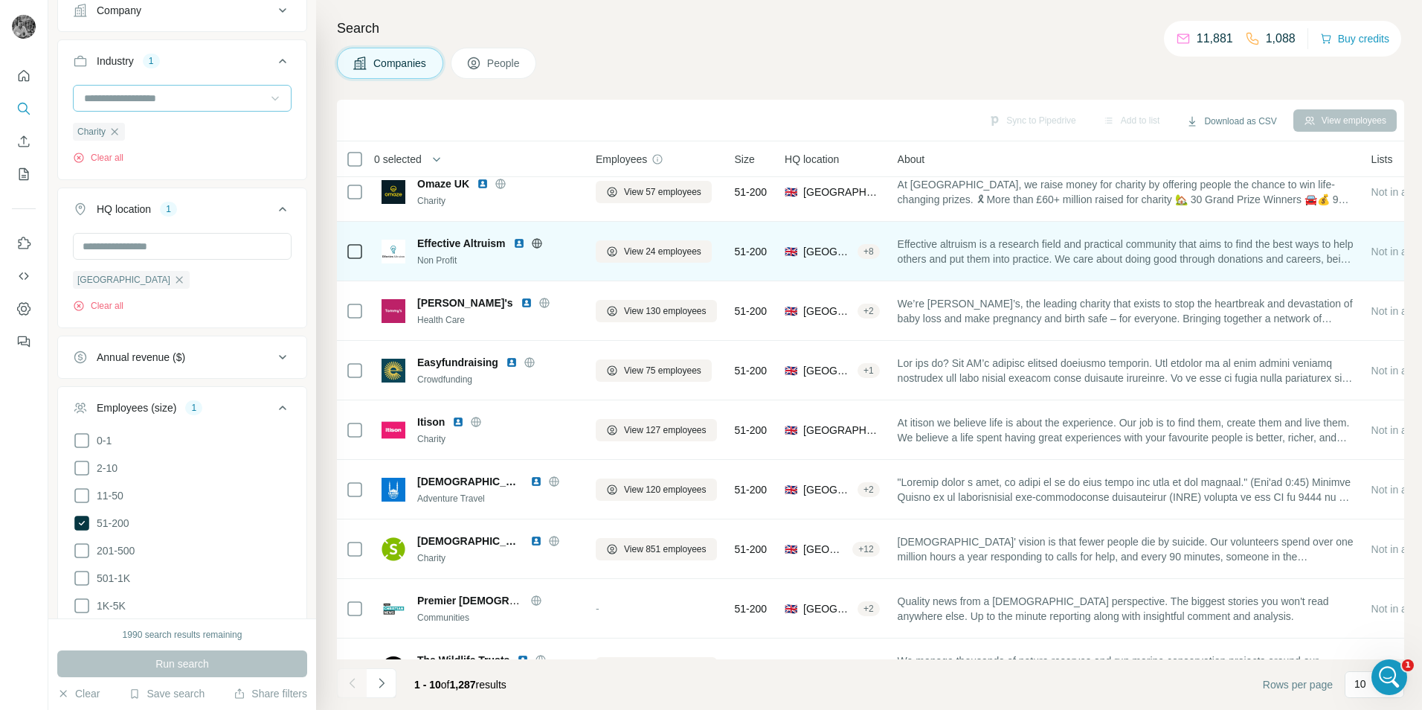
scroll to position [121, 0]
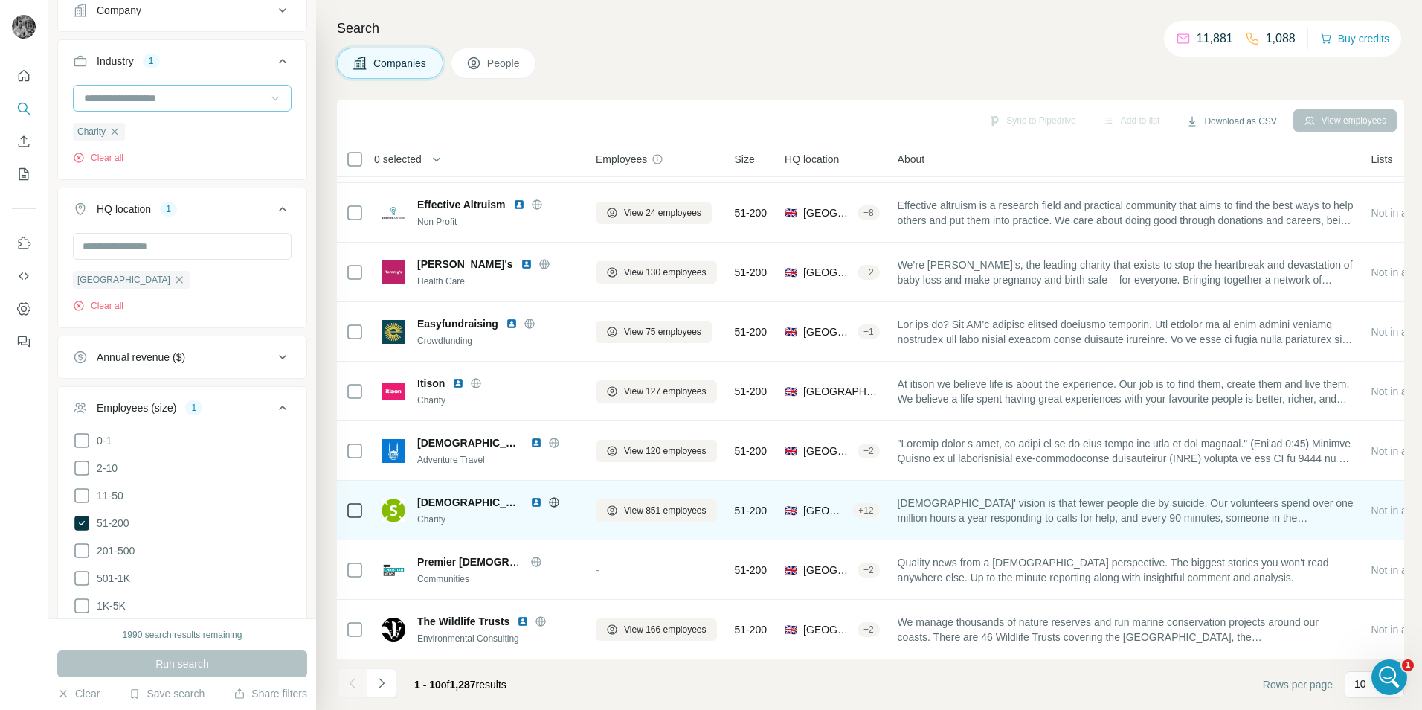
click at [530, 496] on img at bounding box center [536, 502] width 12 height 12
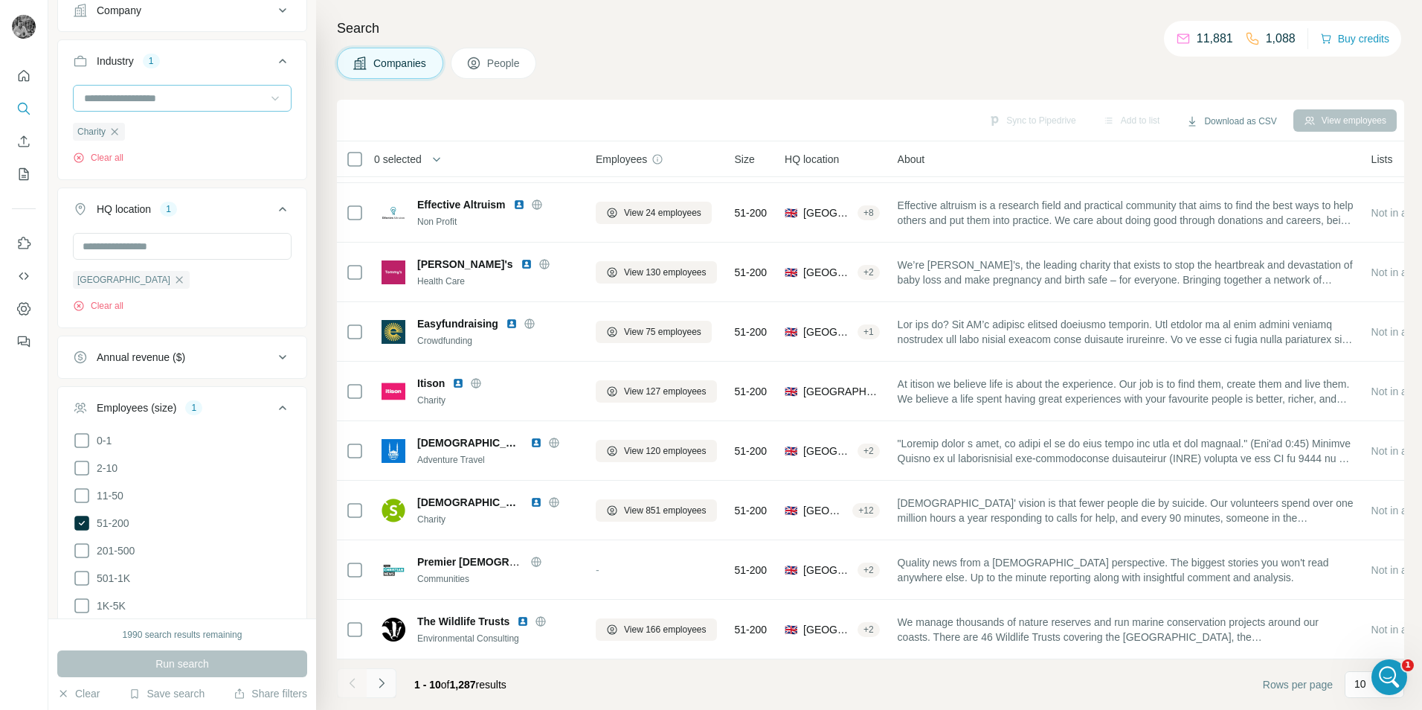
click at [384, 678] on icon "Navigate to next page" at bounding box center [381, 683] width 15 height 15
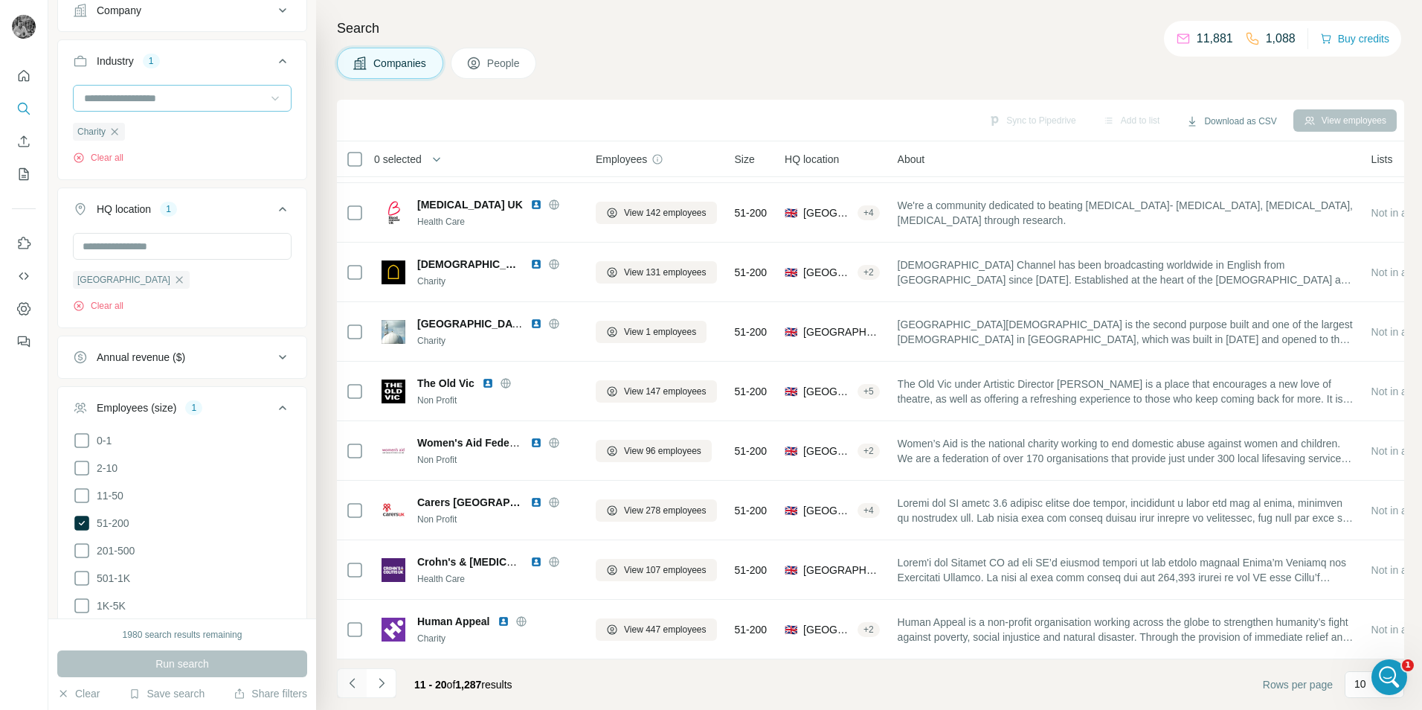
click at [343, 685] on button "Navigate to previous page" at bounding box center [352, 683] width 30 height 30
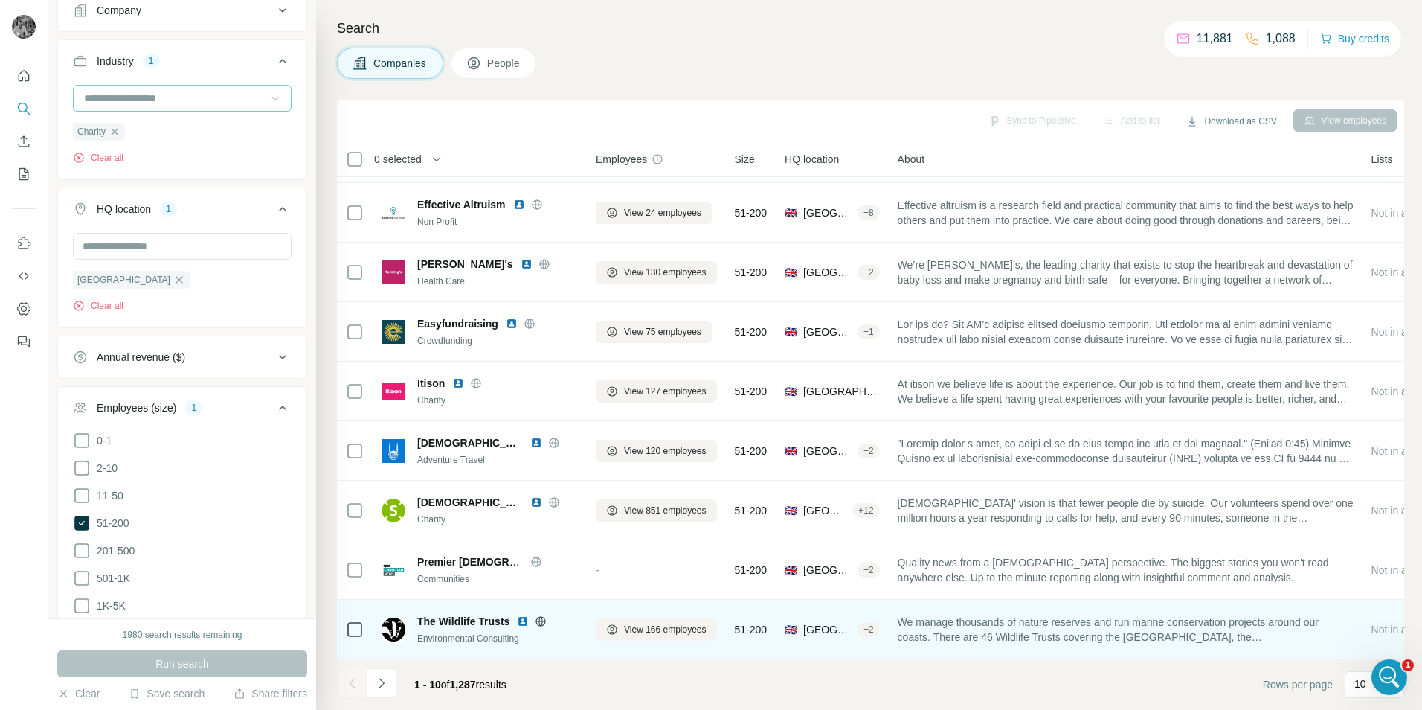
click at [524, 615] on img at bounding box center [523, 621] width 12 height 12
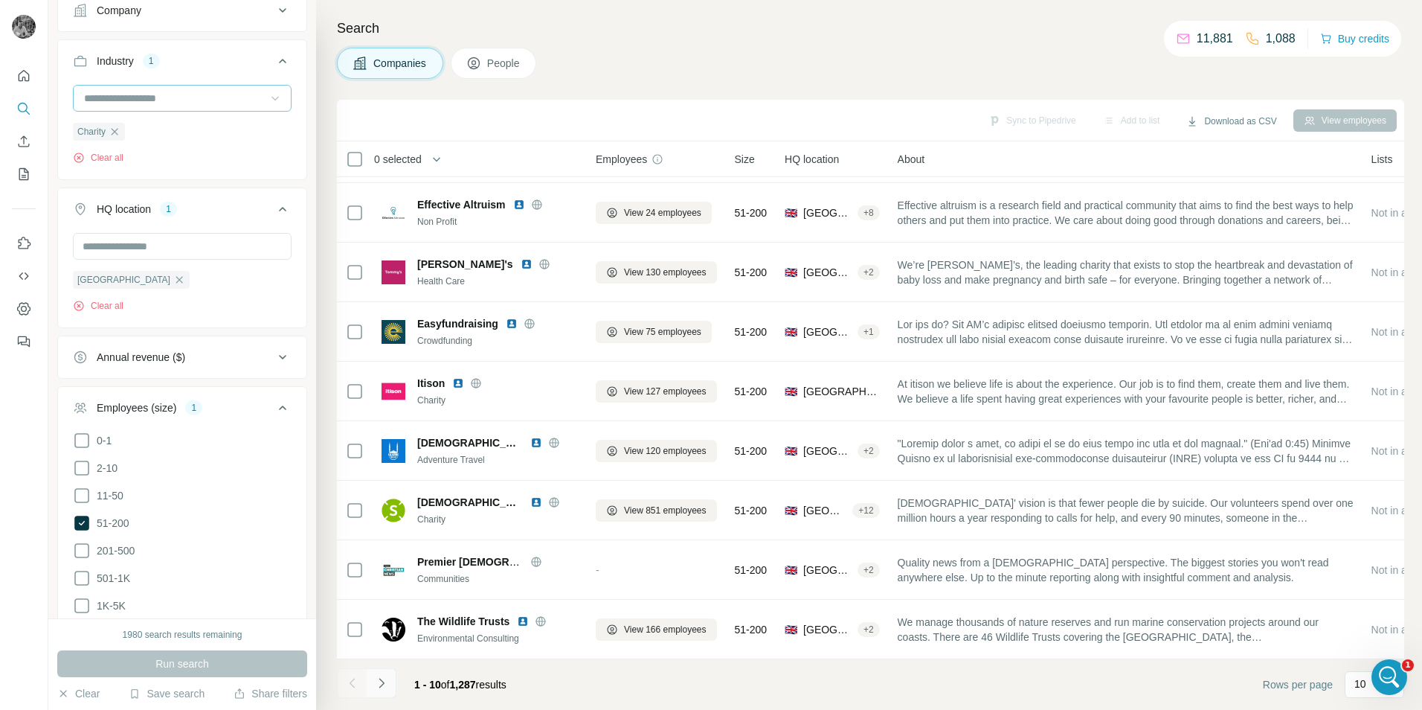
click at [388, 685] on icon "Navigate to next page" at bounding box center [381, 683] width 15 height 15
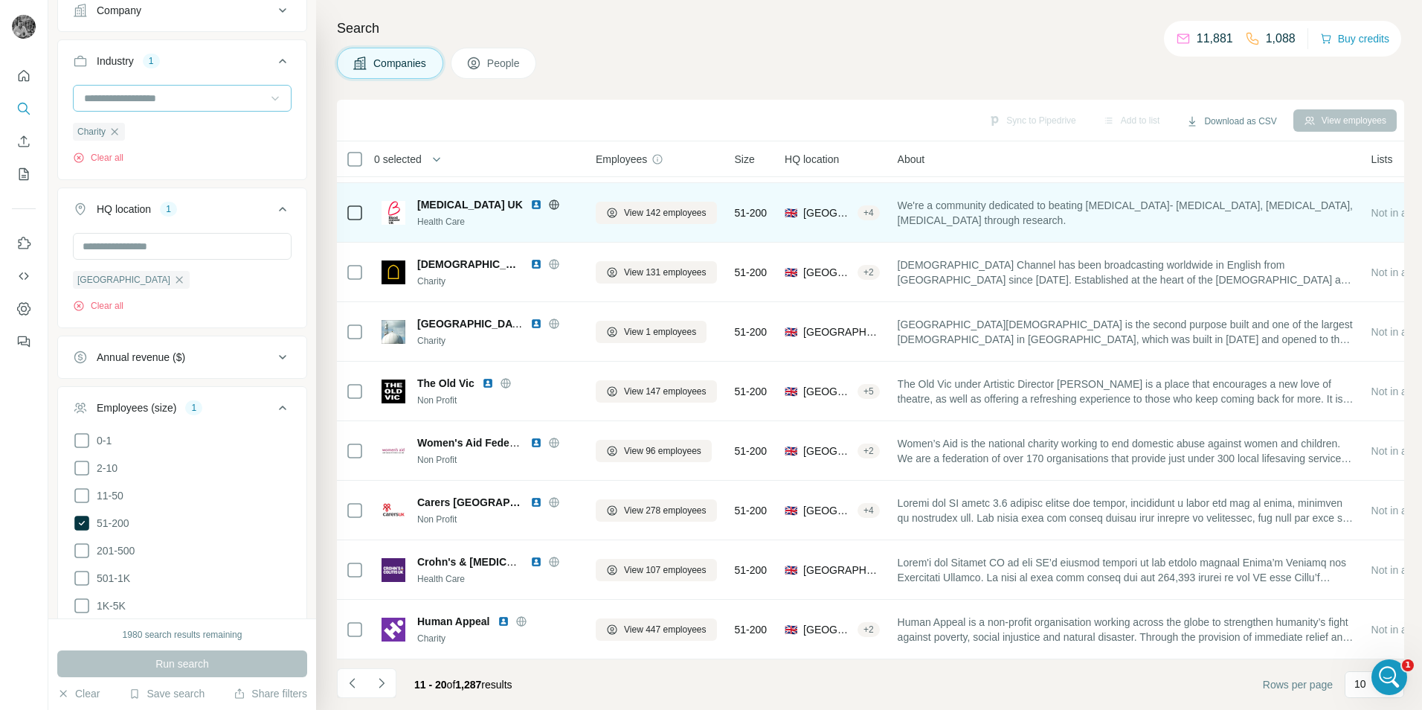
click at [530, 199] on img at bounding box center [536, 205] width 12 height 12
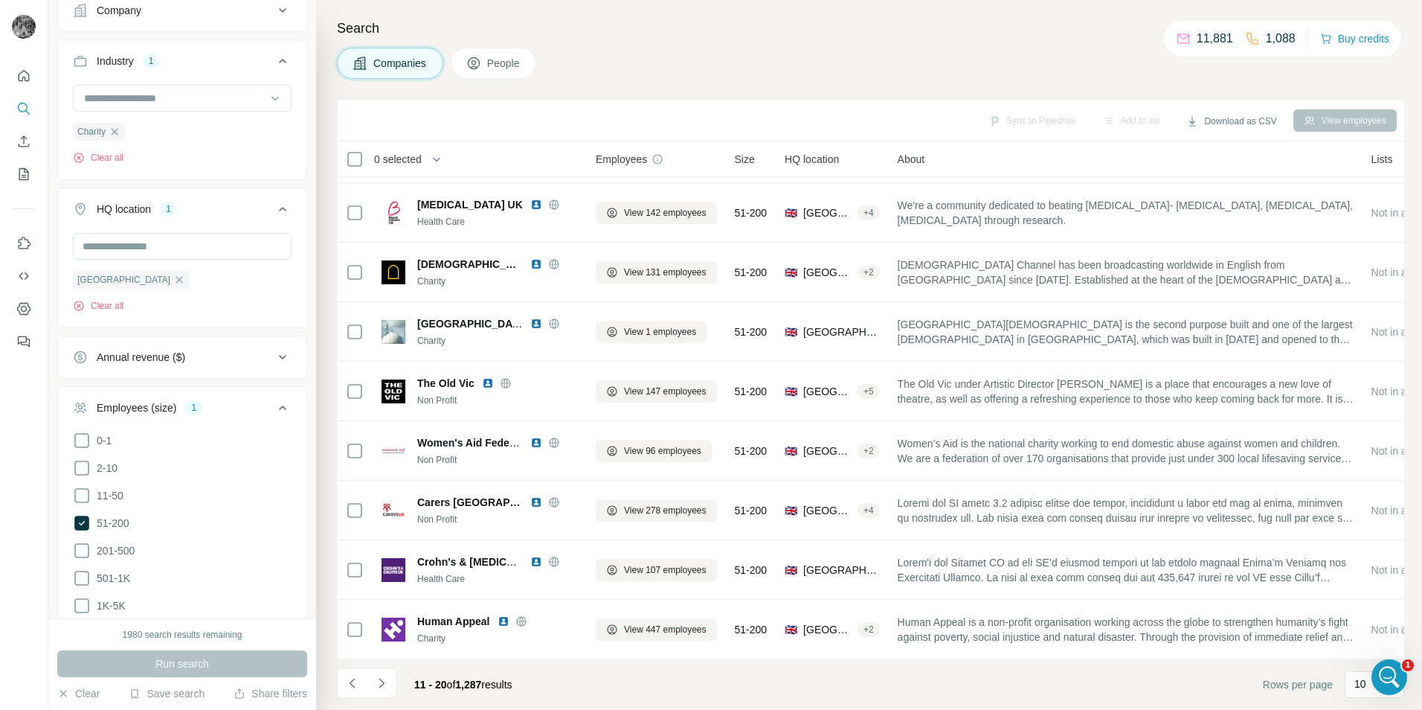
scroll to position [4768, 0]
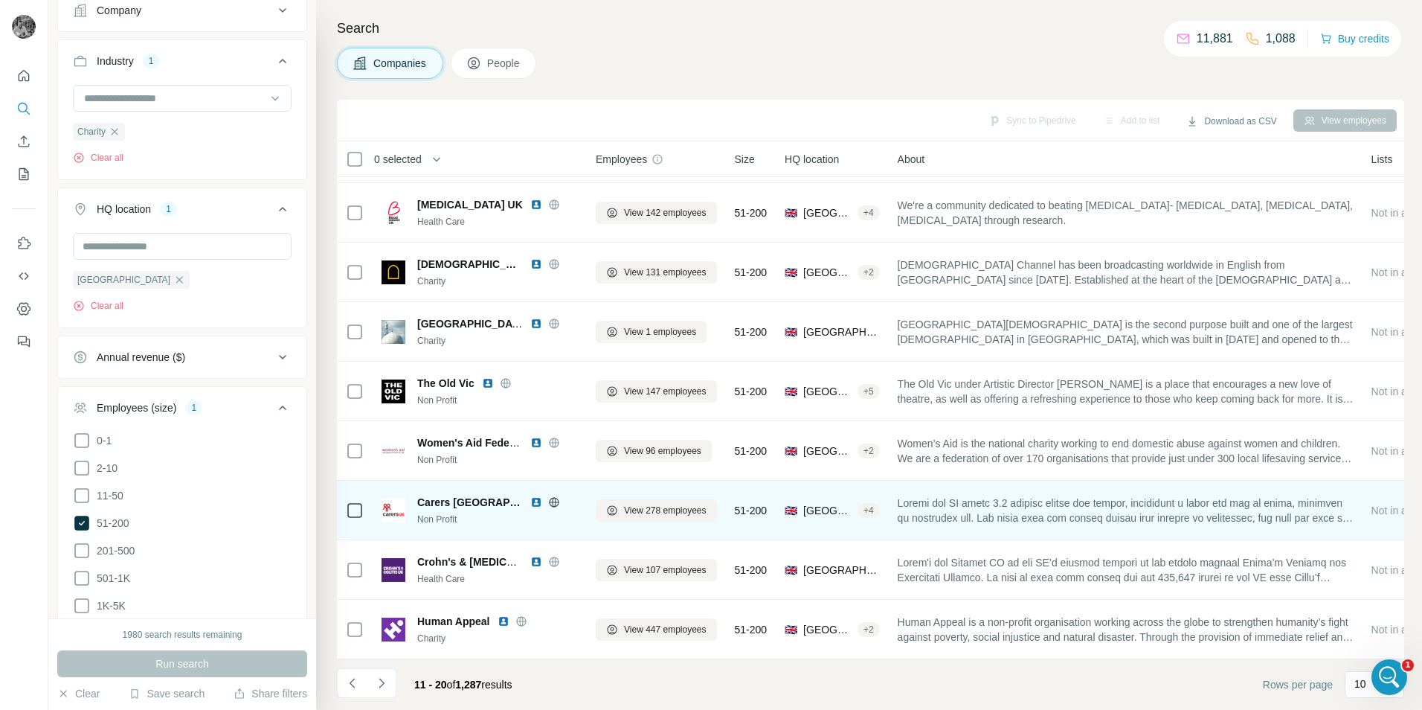
click at [530, 496] on img at bounding box center [536, 502] width 12 height 12
